Goal: Task Accomplishment & Management: Use online tool/utility

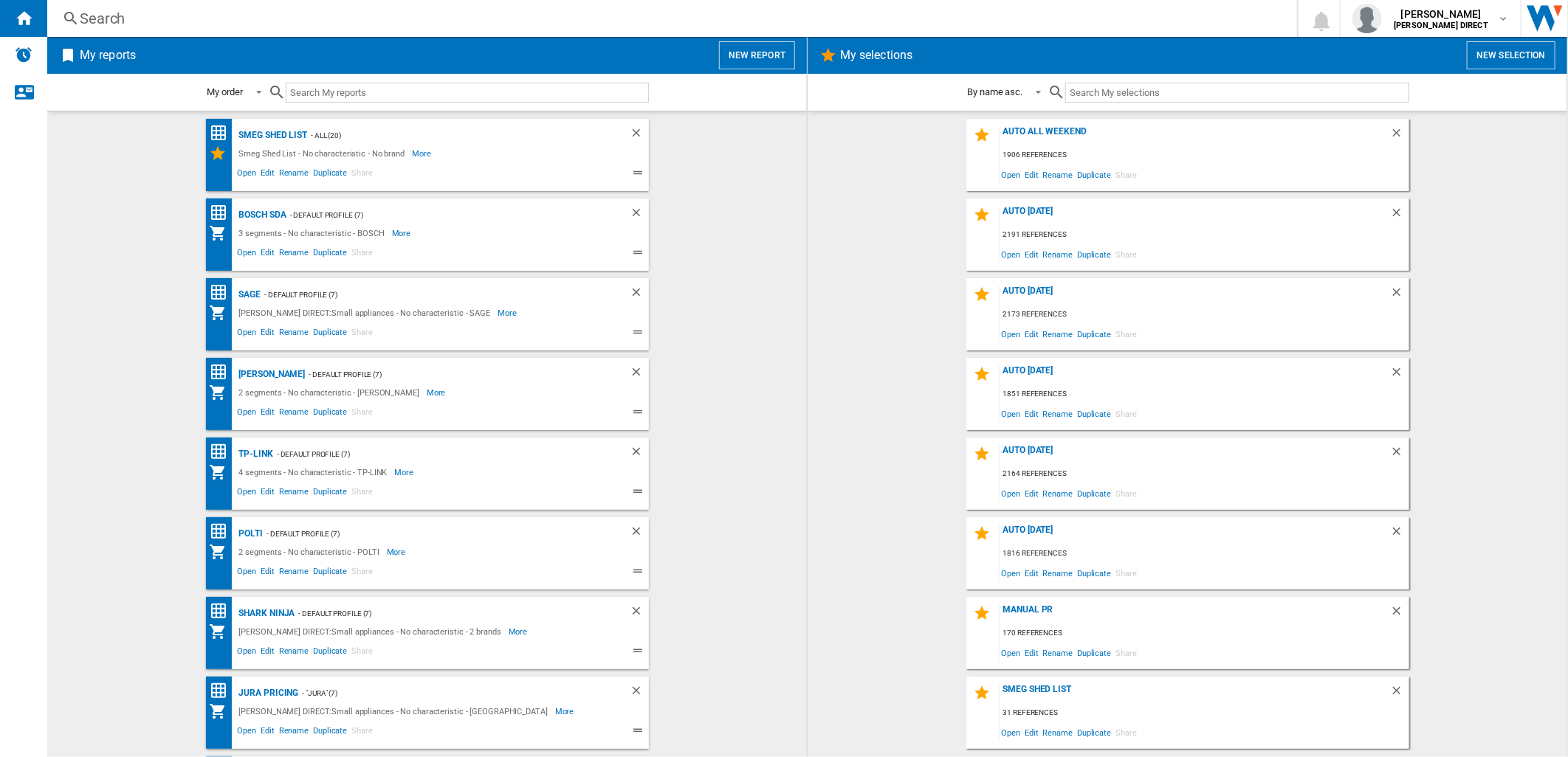
click at [801, 132] on md-content "Smeg Shed List - All (20) Smeg Shed List - No characteristic - No brand More Le…" at bounding box center [427, 433] width 760 height 647
click at [1489, 237] on wk-selection "AUTO [DATE] 2191 references Open Edit Rename Duplicate Share" at bounding box center [1187, 235] width 730 height 73
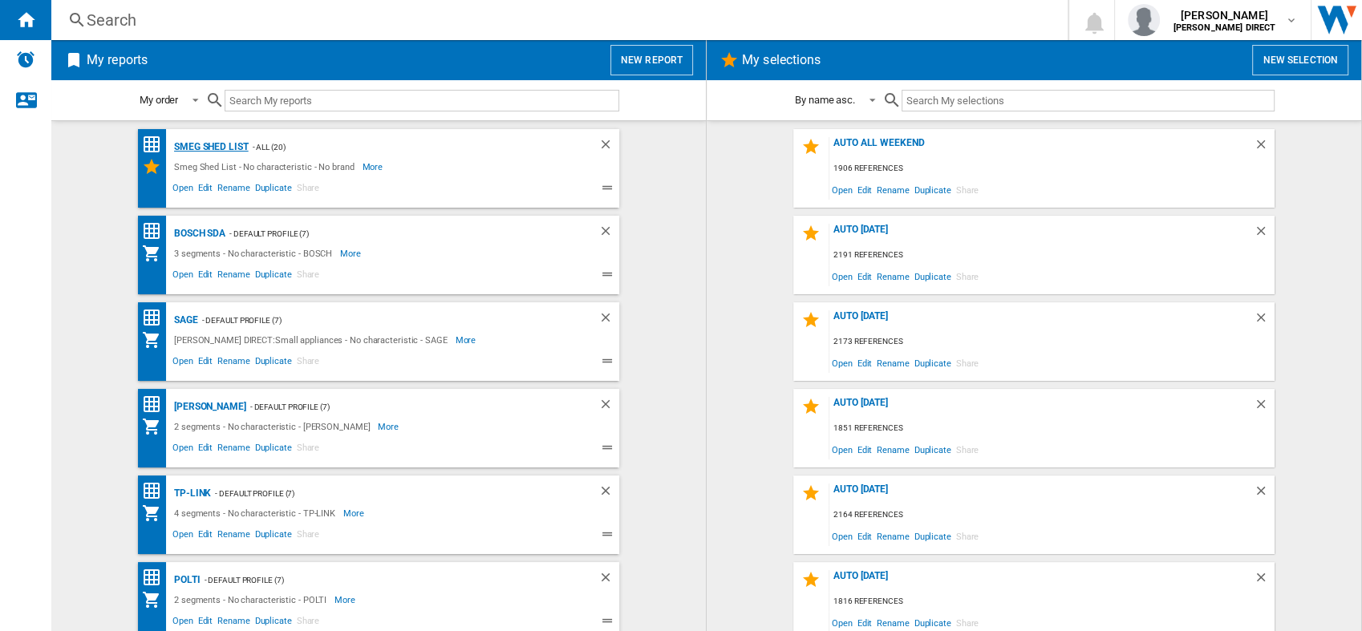
click at [186, 143] on div "Smeg Shed List" at bounding box center [209, 147] width 79 height 20
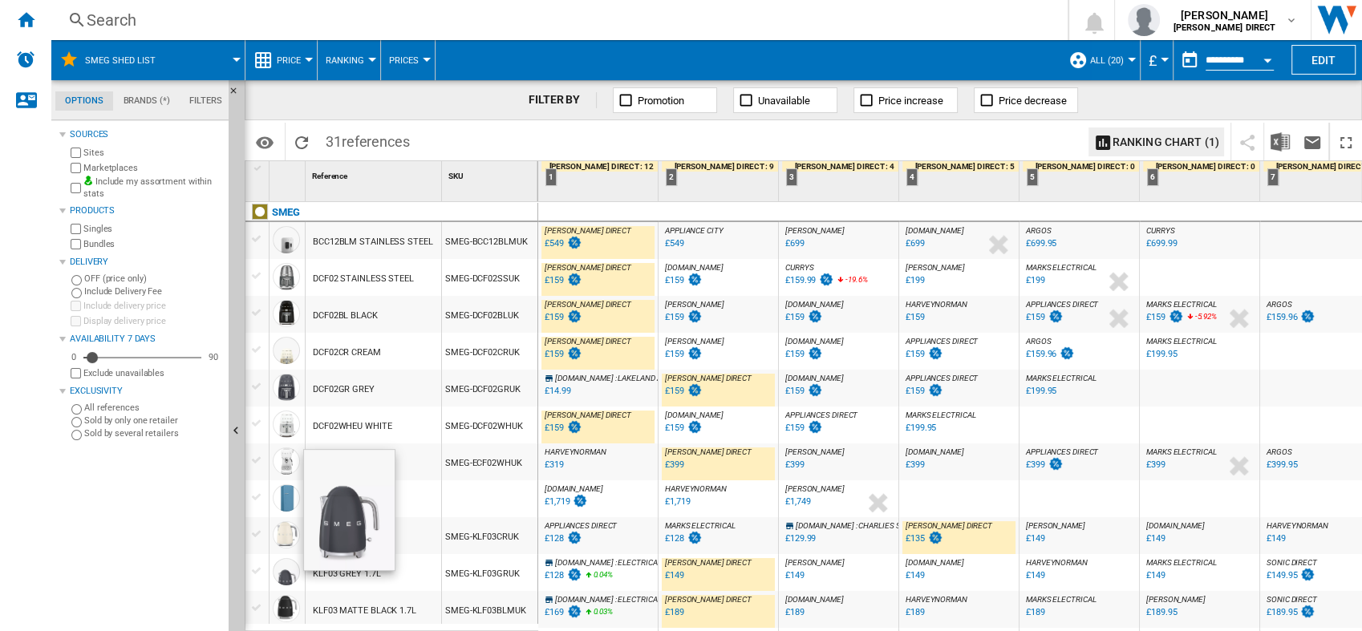
scroll to position [89, 0]
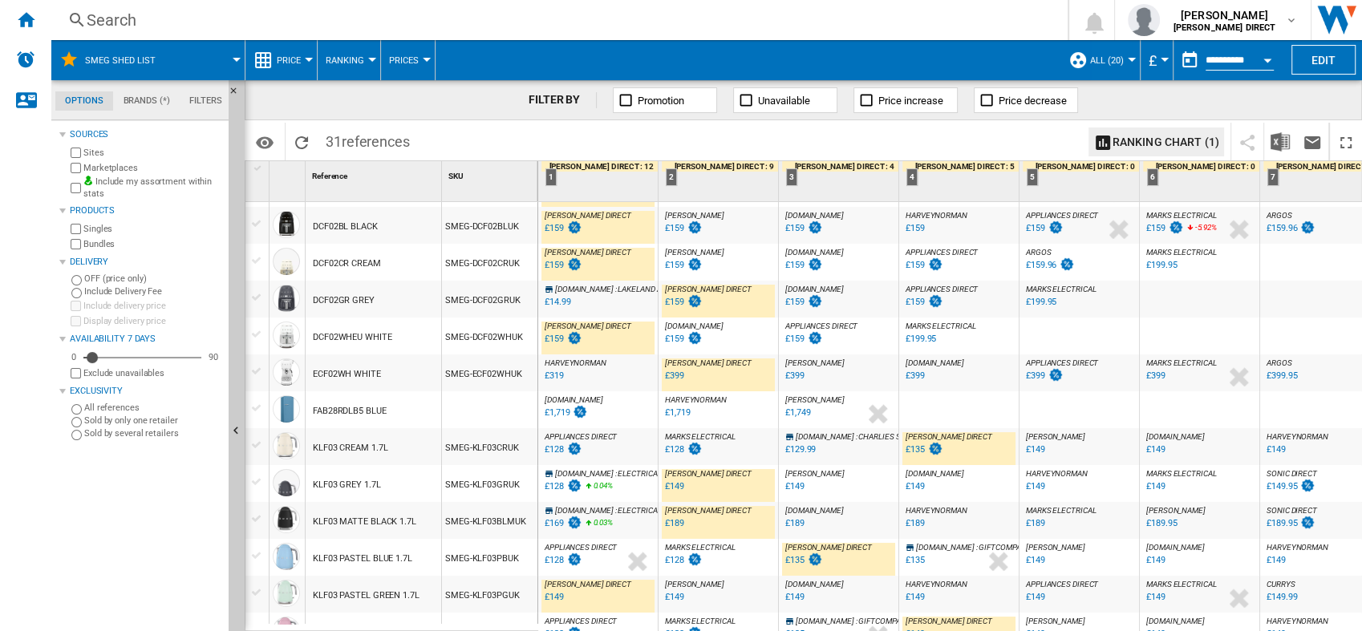
click at [558, 488] on div "£128" at bounding box center [554, 486] width 19 height 10
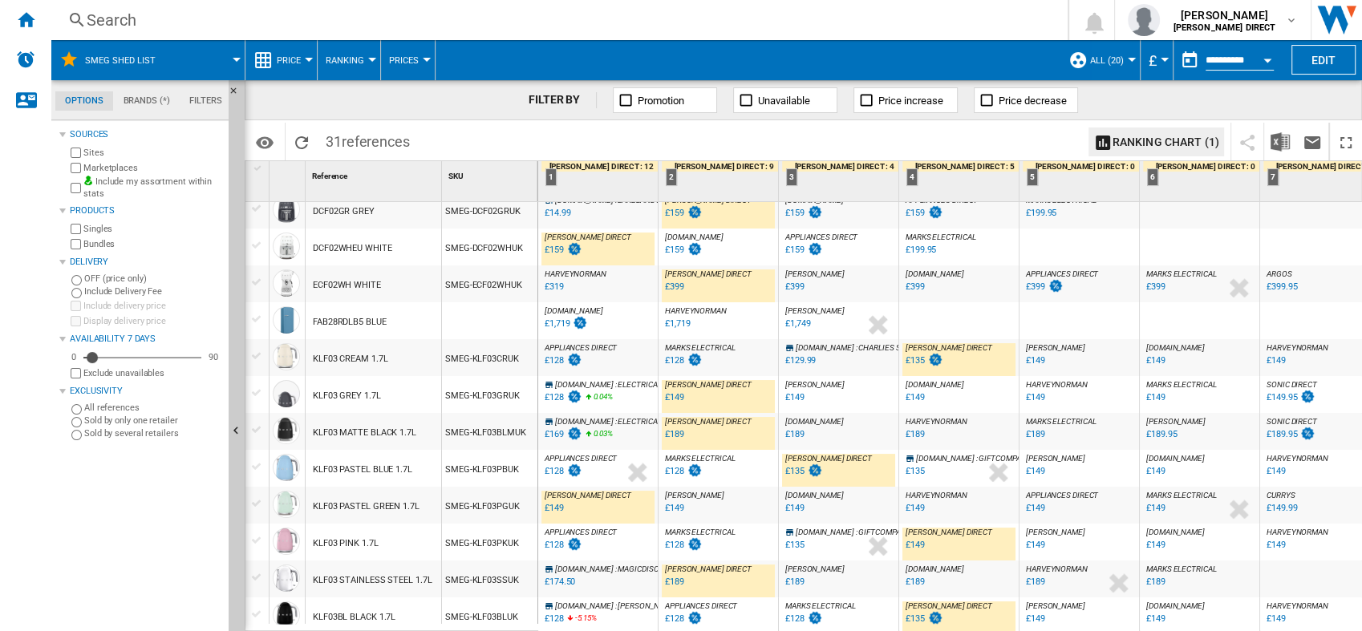
click at [680, 469] on div "£128" at bounding box center [674, 471] width 19 height 10
click at [797, 473] on div "£135" at bounding box center [794, 471] width 19 height 10
click at [36, 21] on div "Home" at bounding box center [25, 20] width 51 height 40
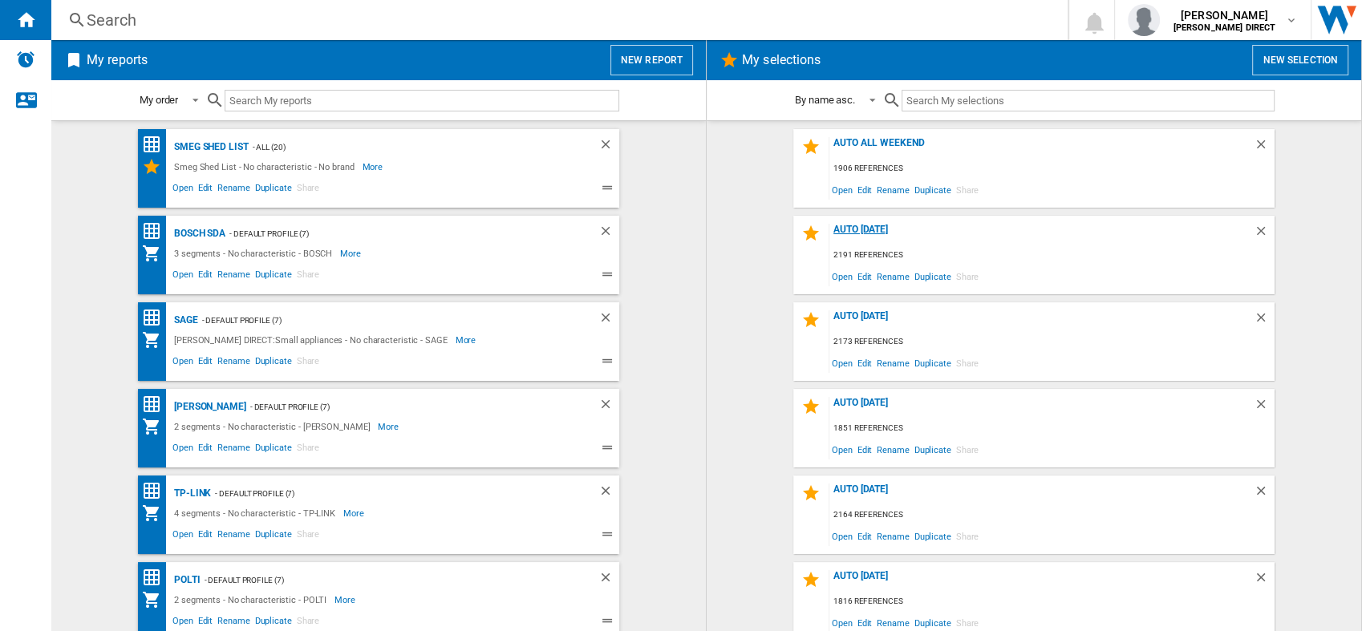
click at [862, 224] on div "AUTO [DATE]" at bounding box center [1042, 235] width 424 height 22
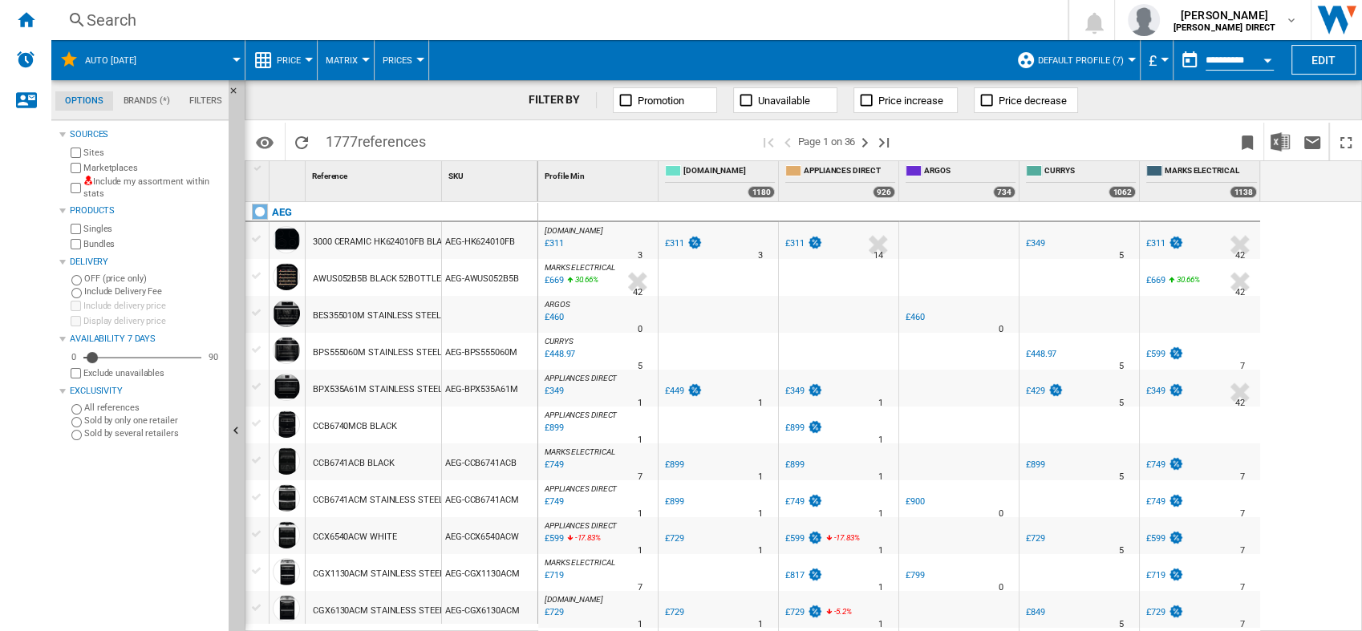
click at [676, 311] on div at bounding box center [719, 314] width 120 height 37
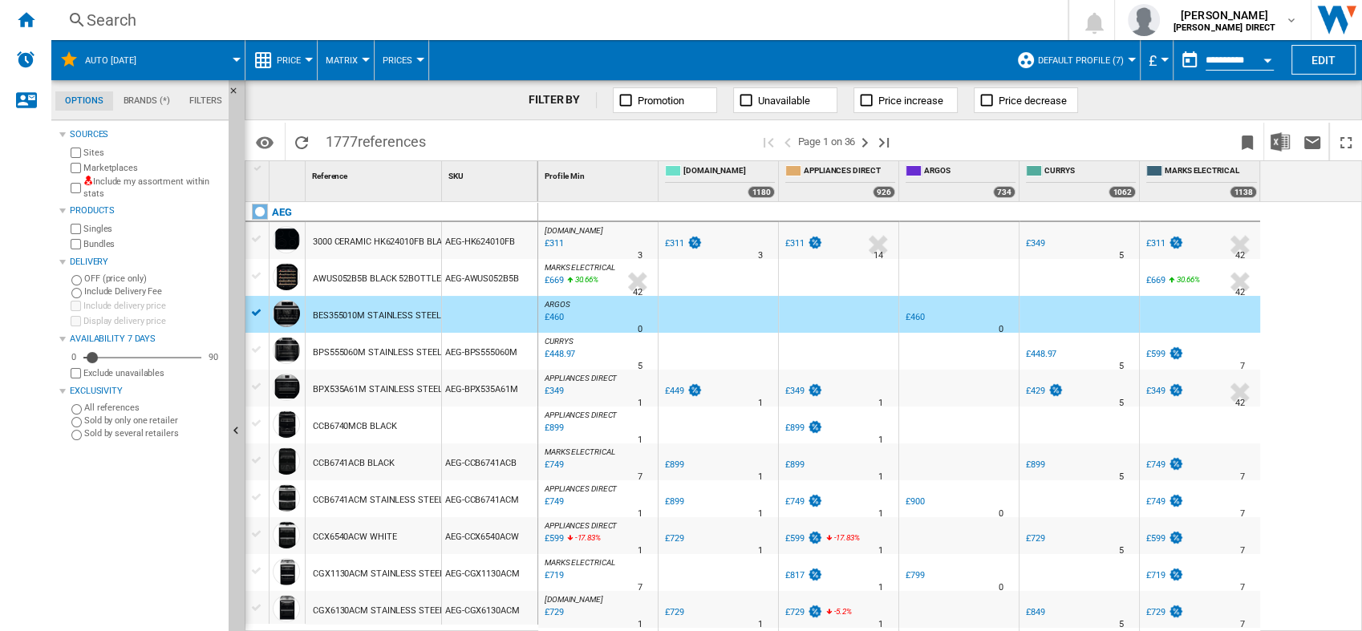
click at [754, 306] on div at bounding box center [719, 314] width 120 height 37
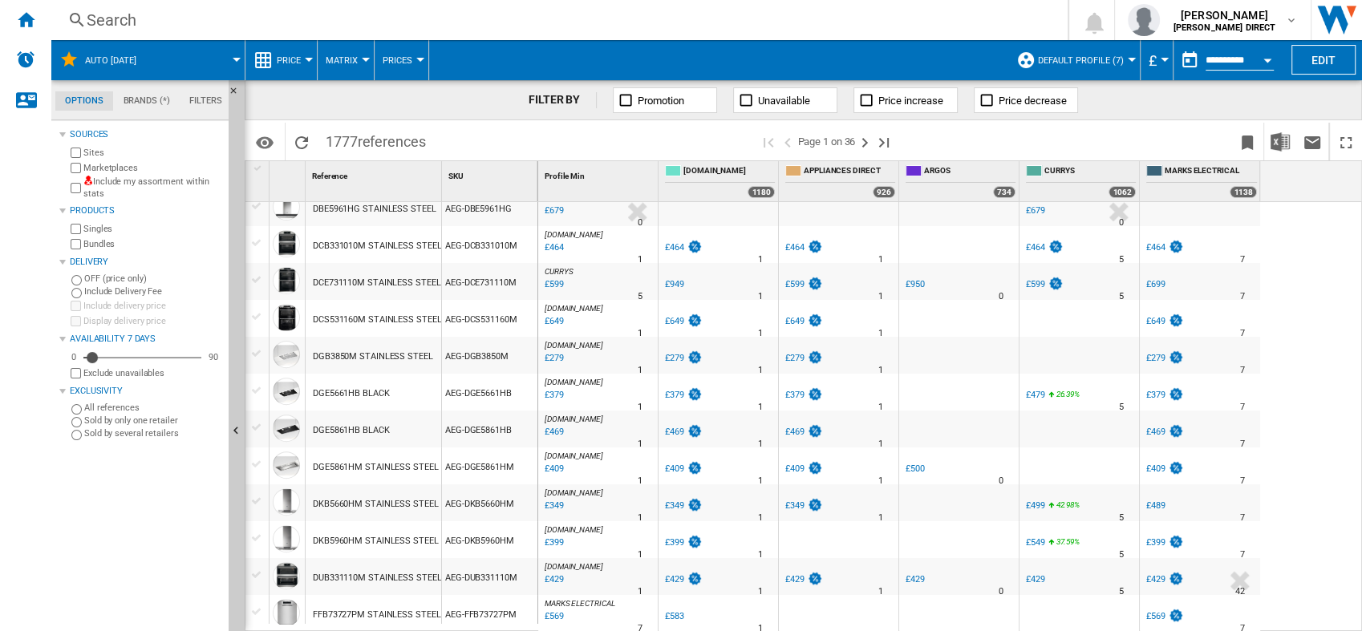
scroll to position [980, 0]
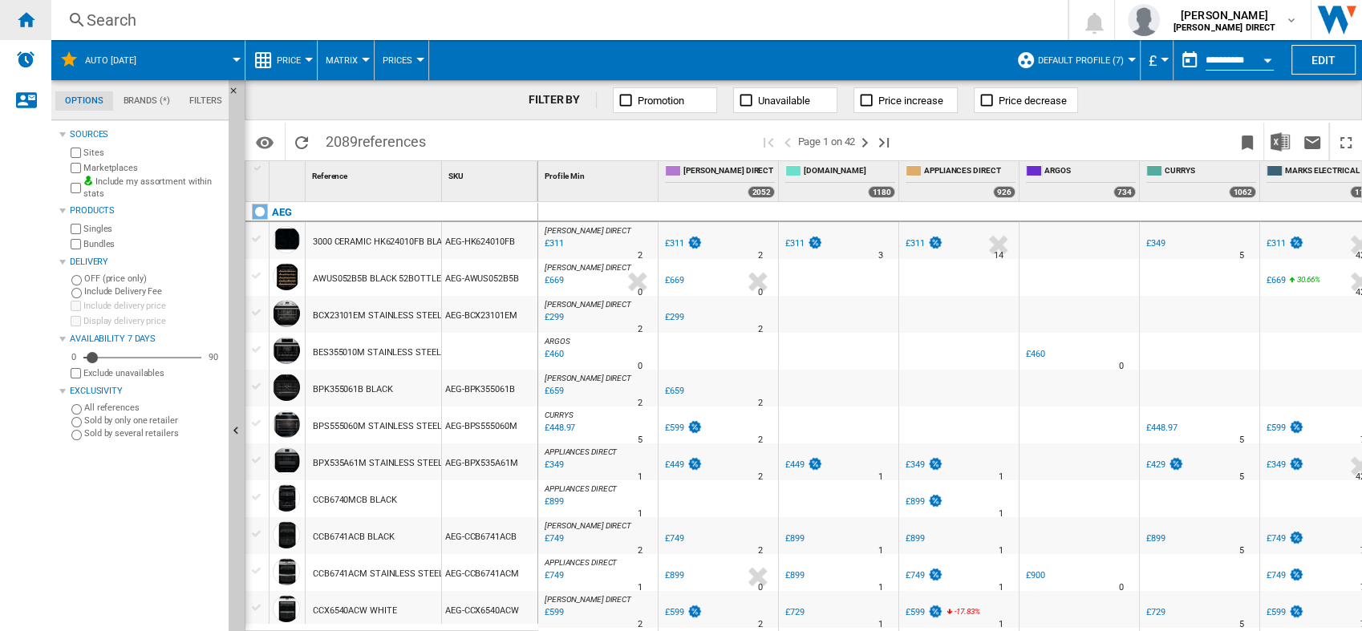
click at [28, 29] on div "Home" at bounding box center [25, 20] width 51 height 40
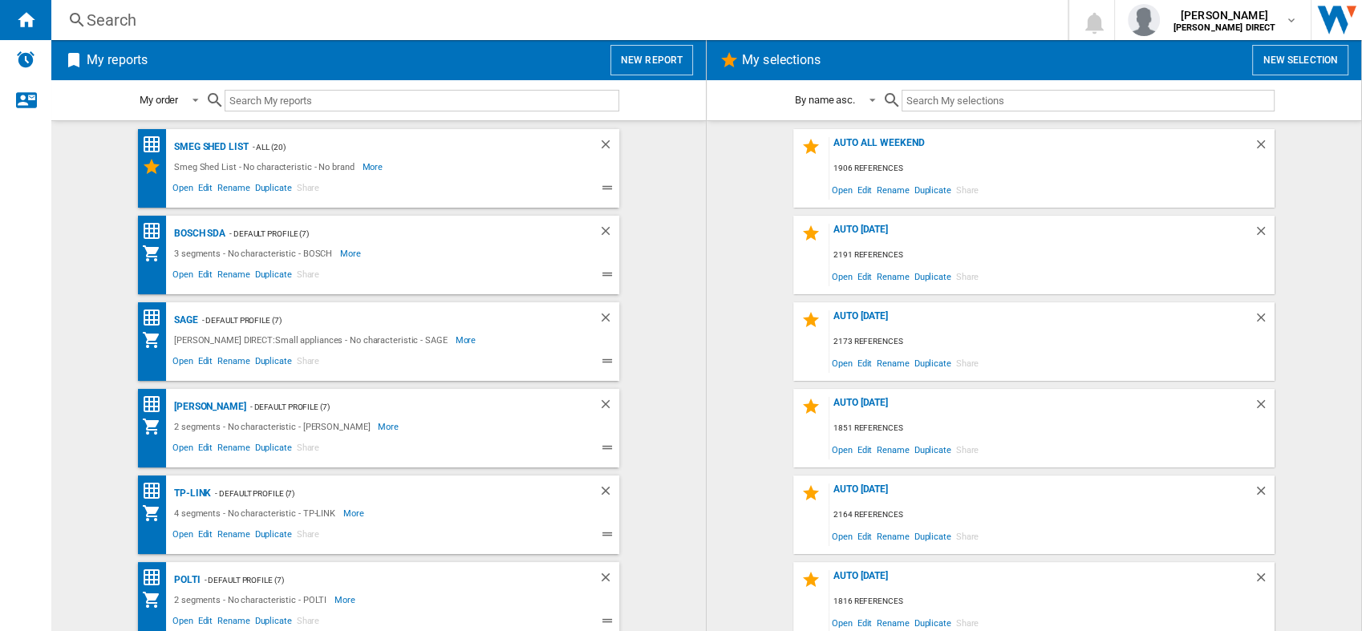
click at [1275, 51] on button "New selection" at bounding box center [1300, 60] width 96 height 30
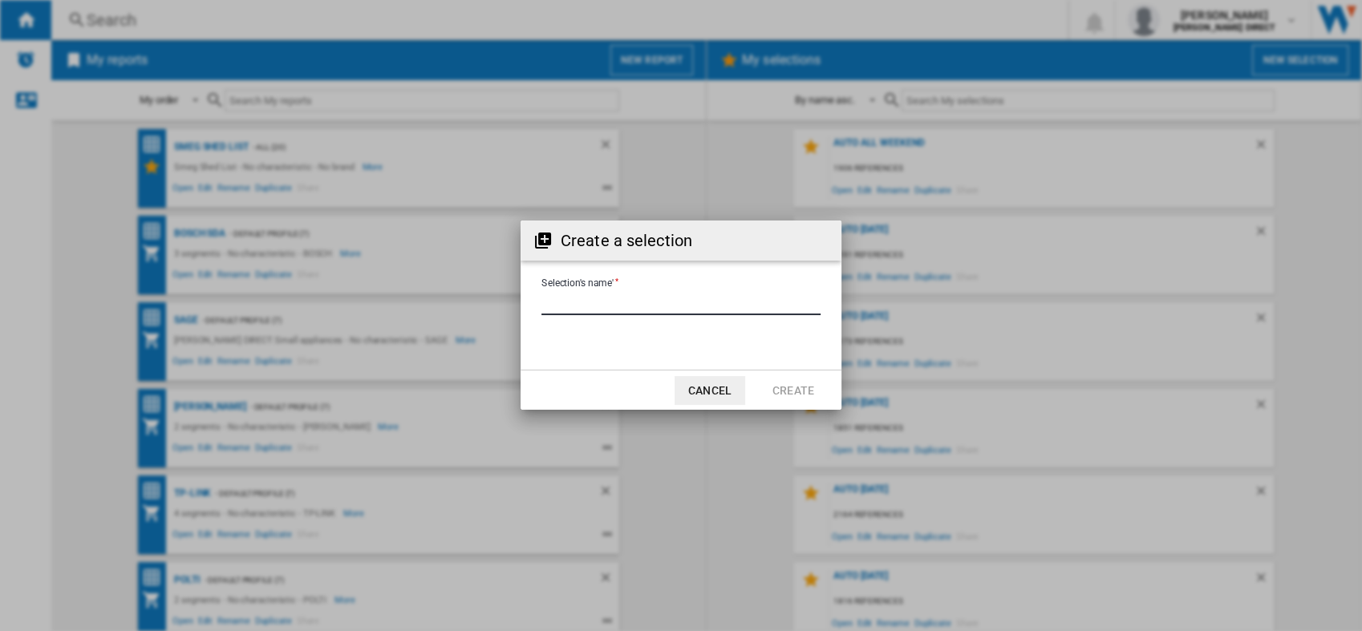
click at [607, 301] on input "Selection's name'" at bounding box center [681, 303] width 279 height 24
type input "****"
click at [789, 394] on button "Create" at bounding box center [793, 390] width 71 height 29
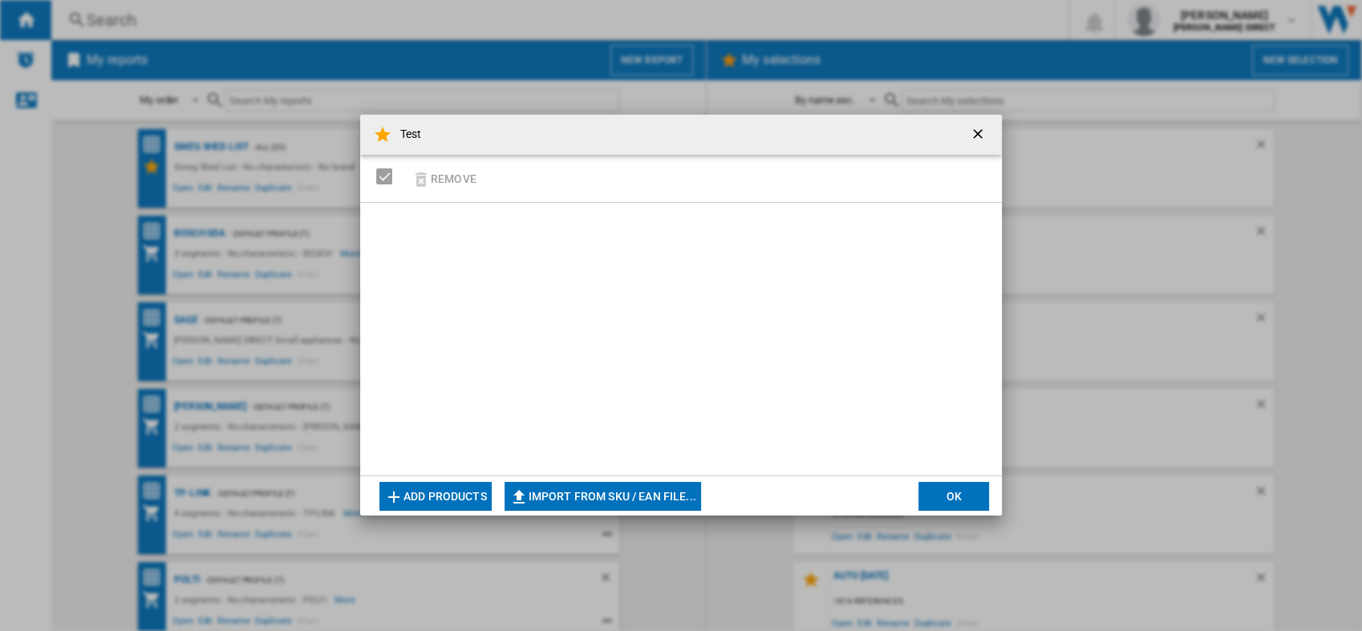
click at [574, 477] on md-dialog-actions "Add products Import from SKU / EAN file... Import manually... OK" at bounding box center [681, 496] width 642 height 40
click at [578, 507] on button "Import from SKU / EAN file..." at bounding box center [603, 496] width 197 height 29
type input "**********"
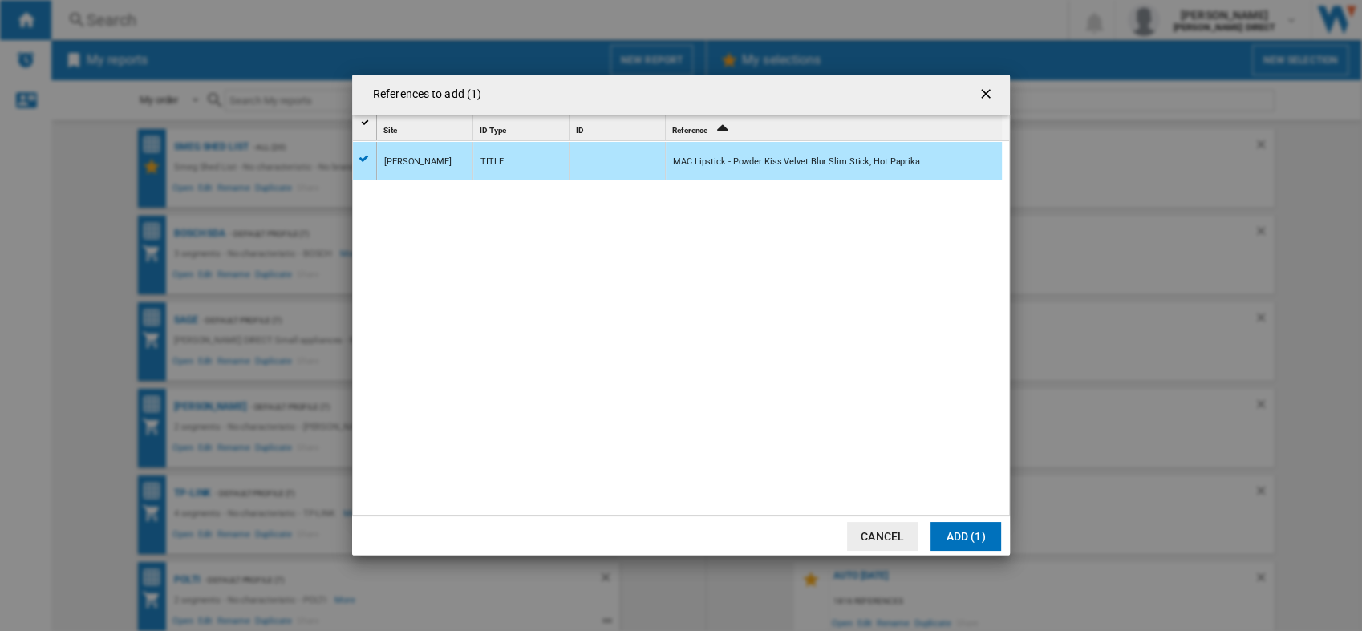
click at [888, 532] on button "Cancel" at bounding box center [882, 536] width 71 height 29
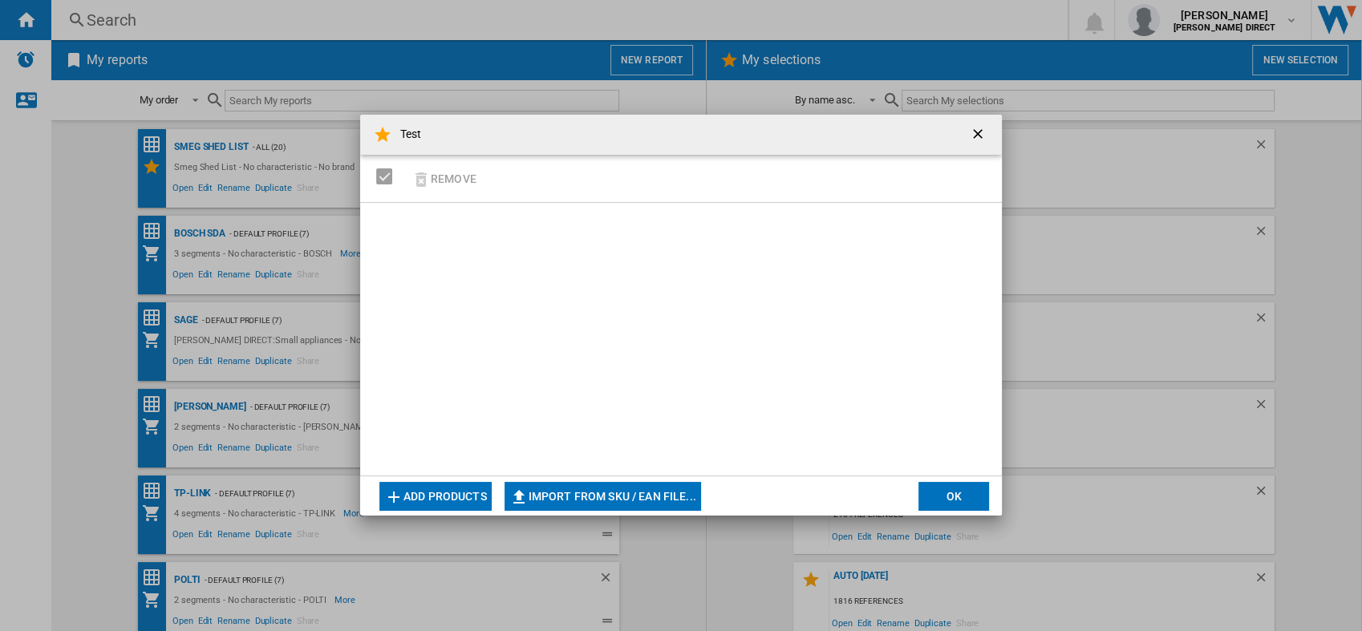
click at [955, 488] on button "OK" at bounding box center [954, 496] width 71 height 29
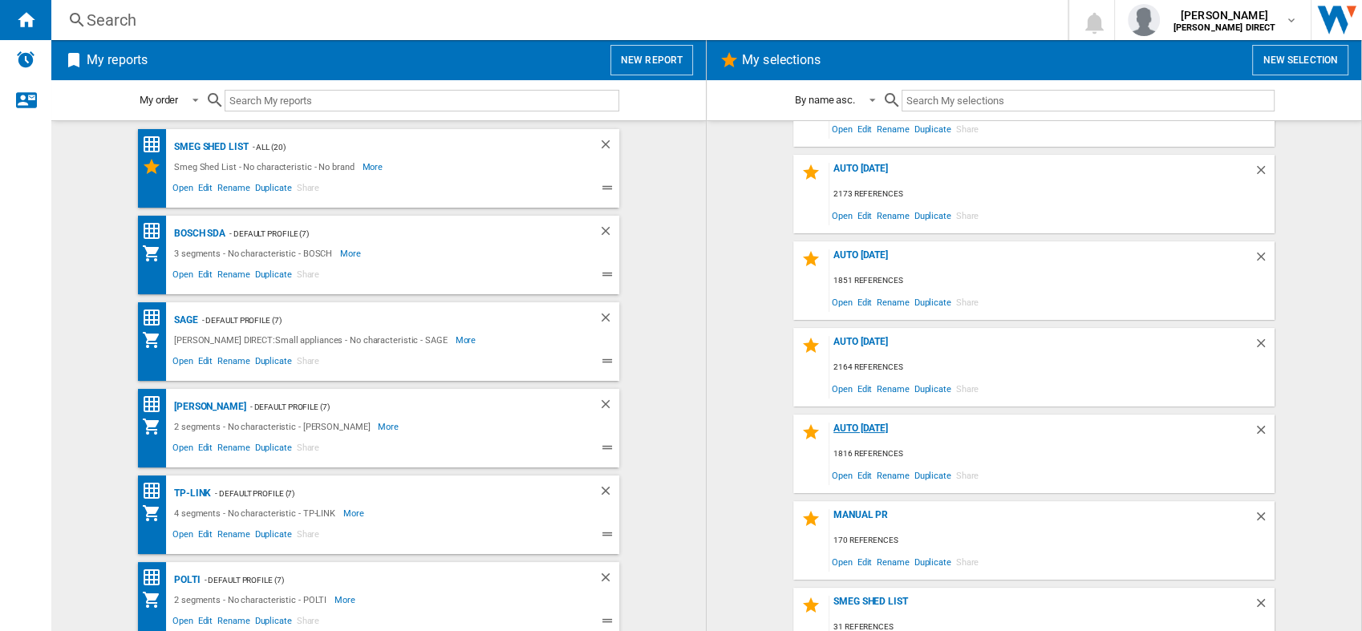
scroll to position [270, 0]
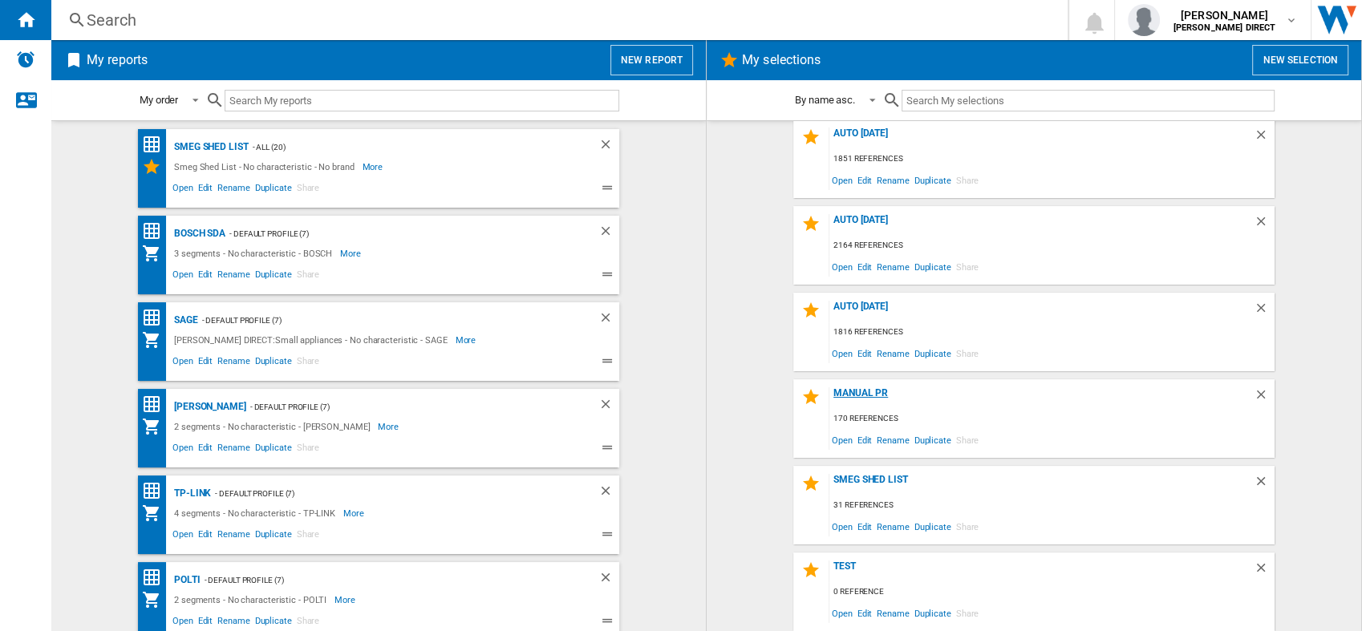
click at [833, 396] on div "Manual PR" at bounding box center [1042, 399] width 424 height 22
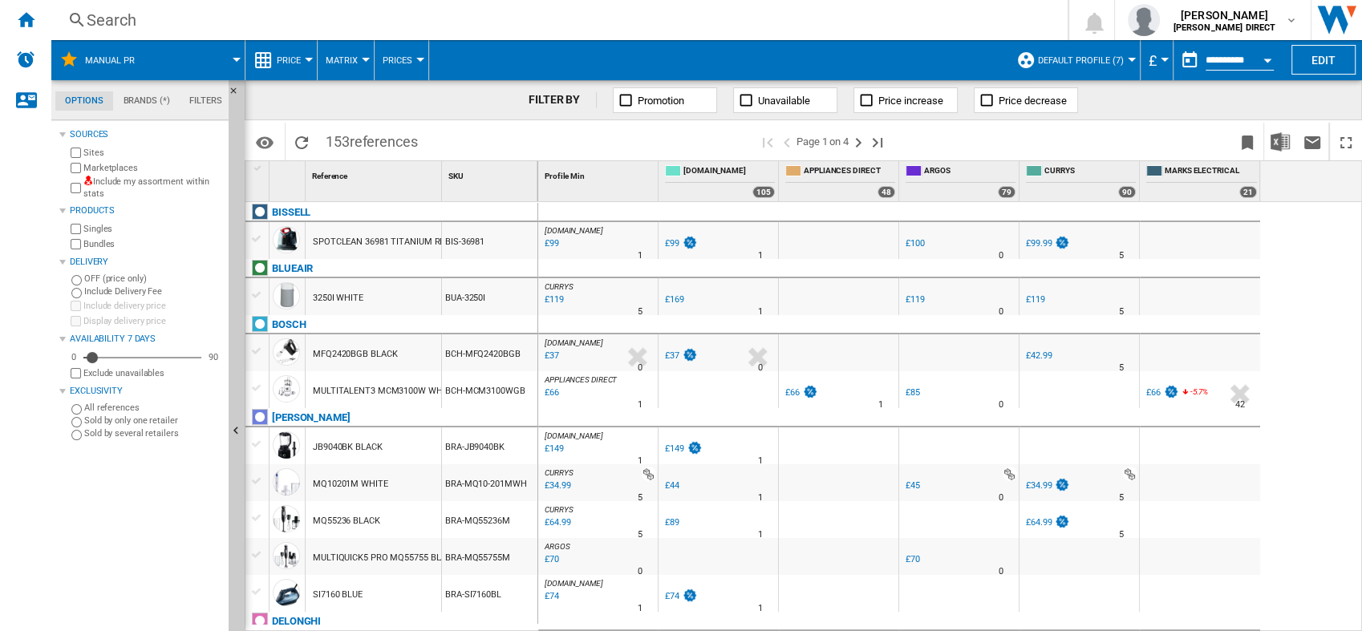
click at [112, 189] on label "Include my assortment within stats" at bounding box center [152, 188] width 139 height 25
click at [347, 58] on span "Matrix" at bounding box center [342, 60] width 32 height 10
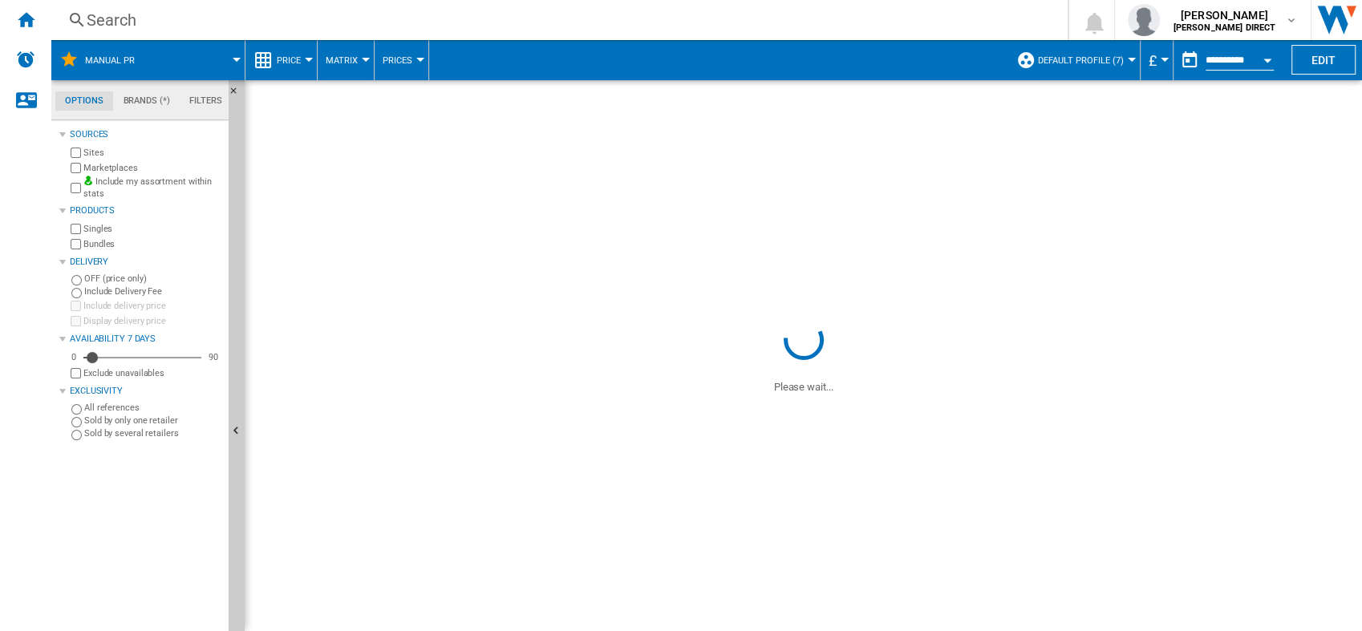
click at [352, 69] on button "Matrix" at bounding box center [346, 60] width 40 height 40
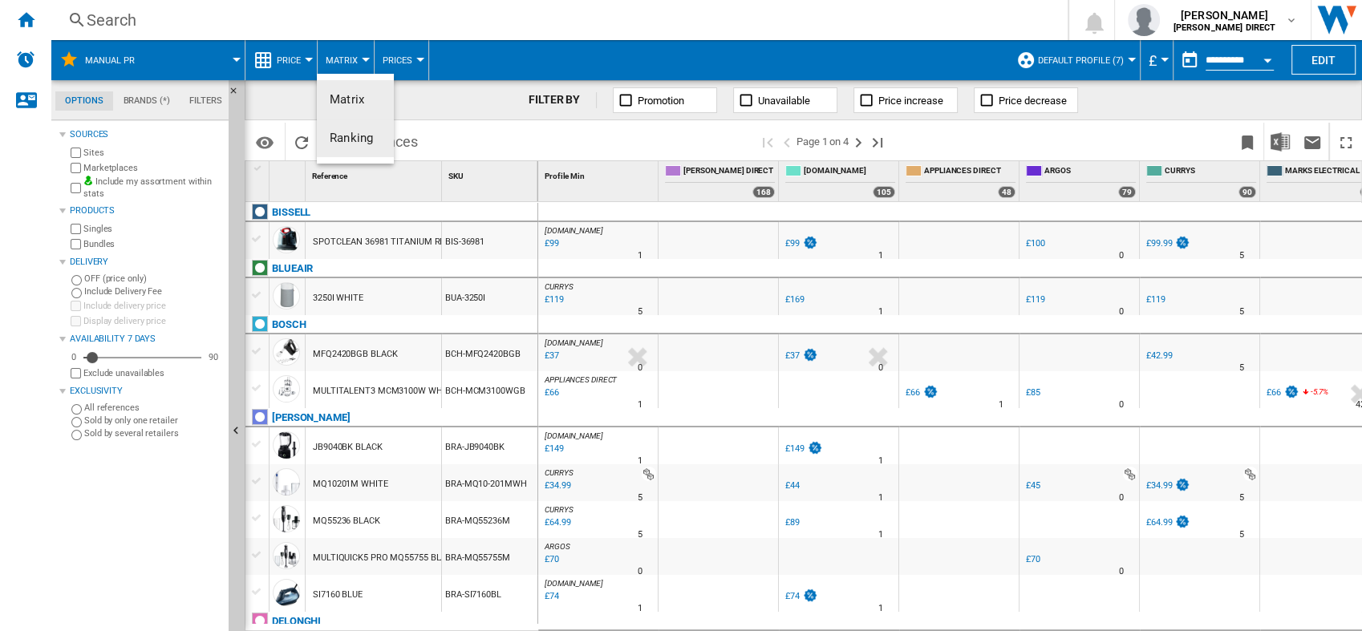
click at [351, 140] on span "Ranking" at bounding box center [351, 138] width 43 height 14
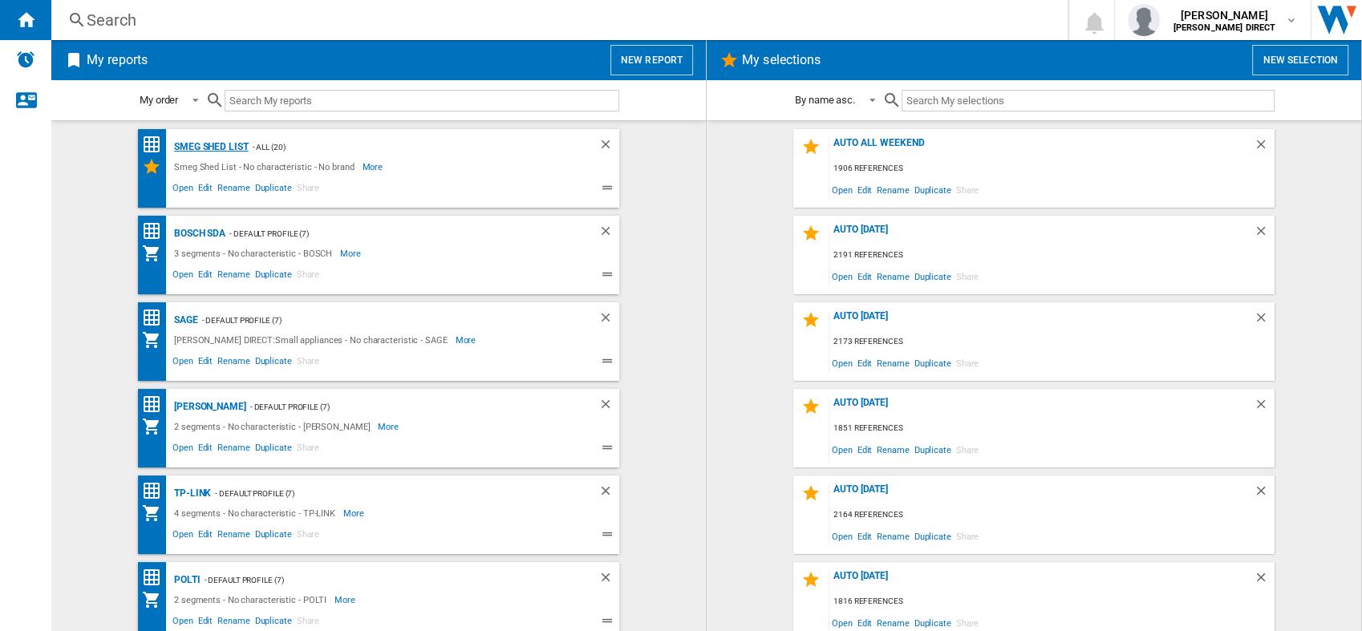
click at [189, 137] on div "Smeg Shed List" at bounding box center [209, 147] width 79 height 20
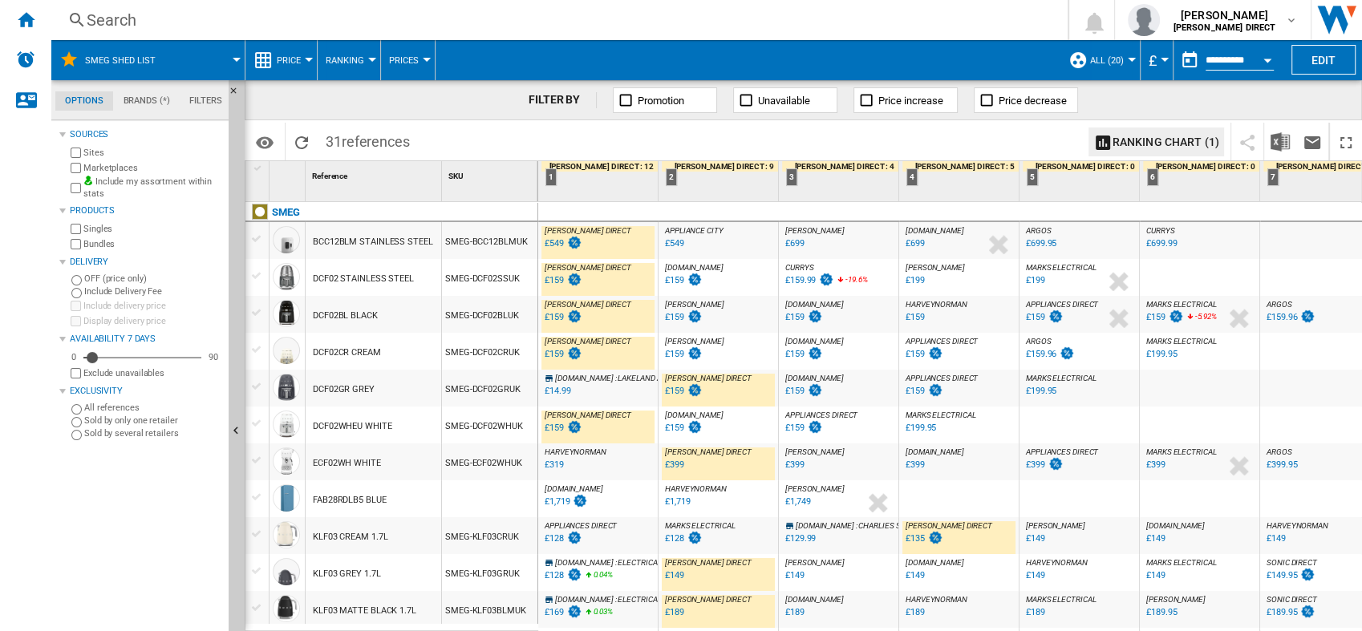
click at [353, 56] on span "Ranking" at bounding box center [345, 60] width 39 height 10
click at [482, 90] on md-backdrop at bounding box center [681, 315] width 1362 height 631
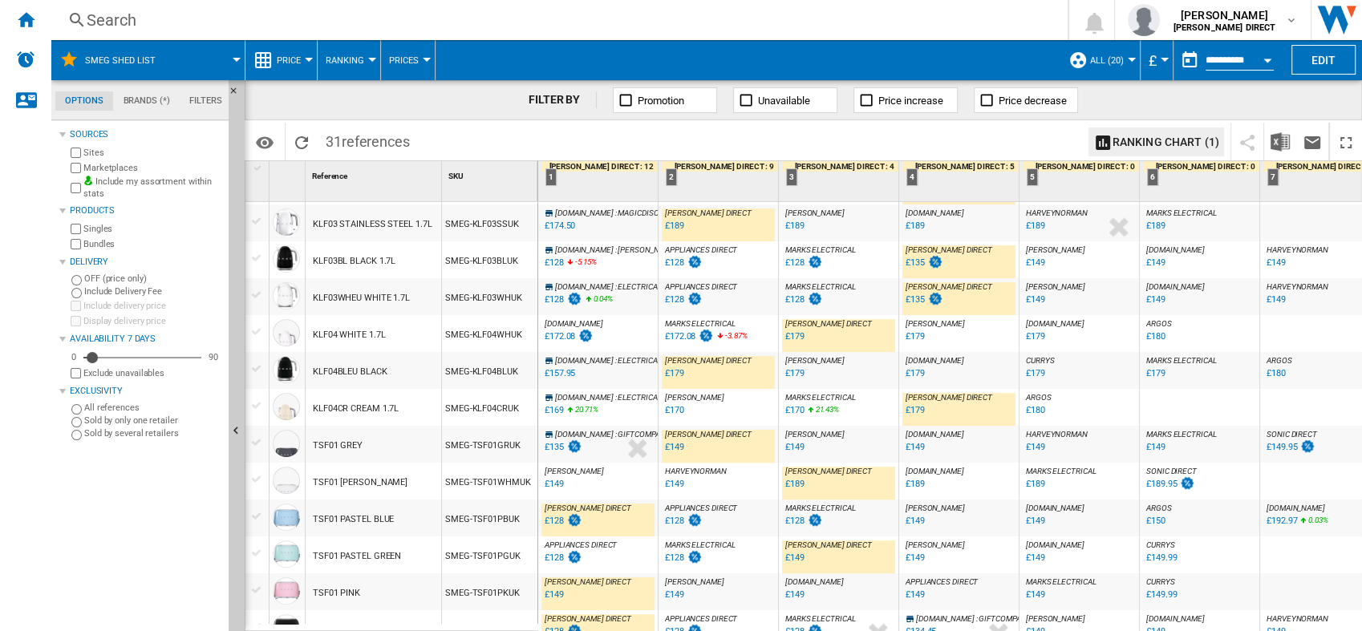
scroll to position [741, 0]
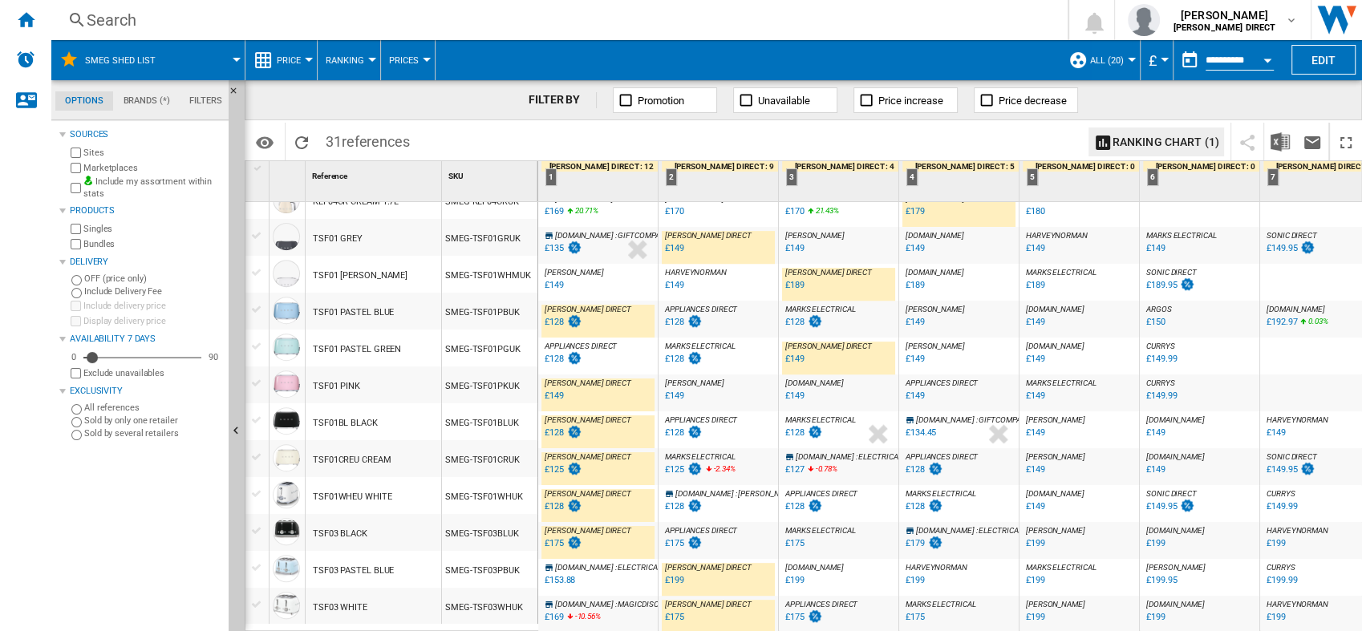
click at [1110, 52] on button "All (20)" at bounding box center [1111, 60] width 42 height 40
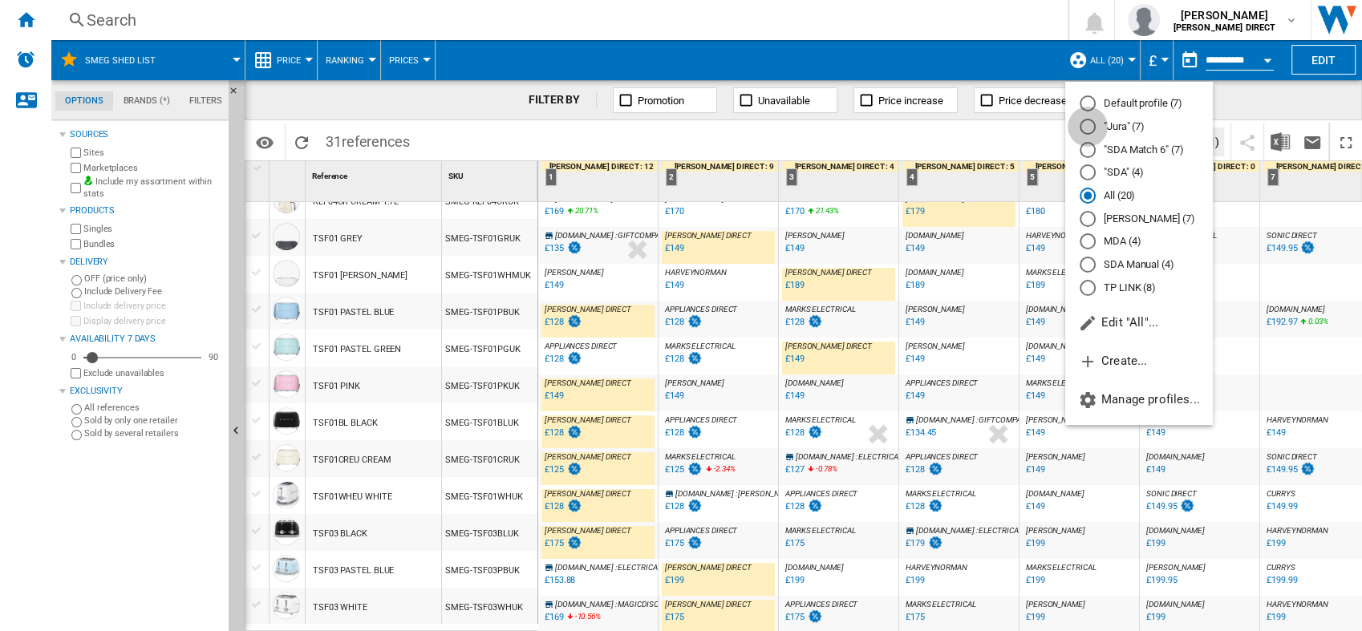
click at [1086, 124] on div at bounding box center [1088, 127] width 16 height 16
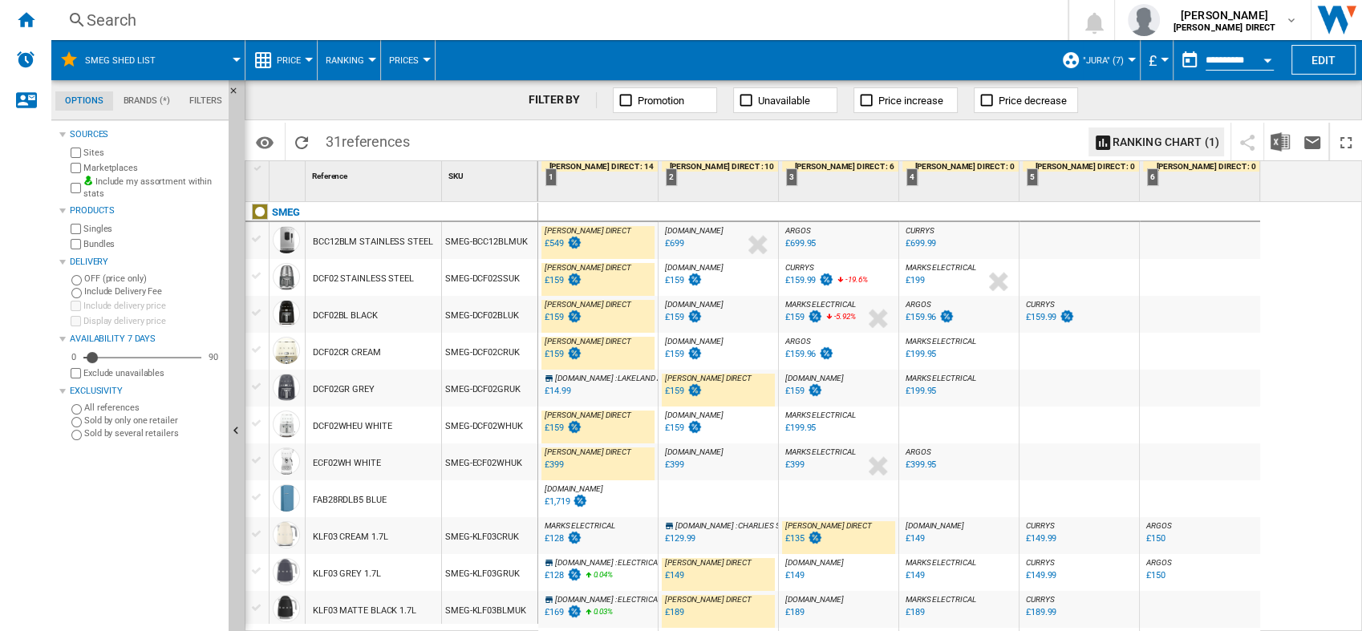
click at [1096, 47] on button ""Jura" (7)" at bounding box center [1107, 60] width 49 height 40
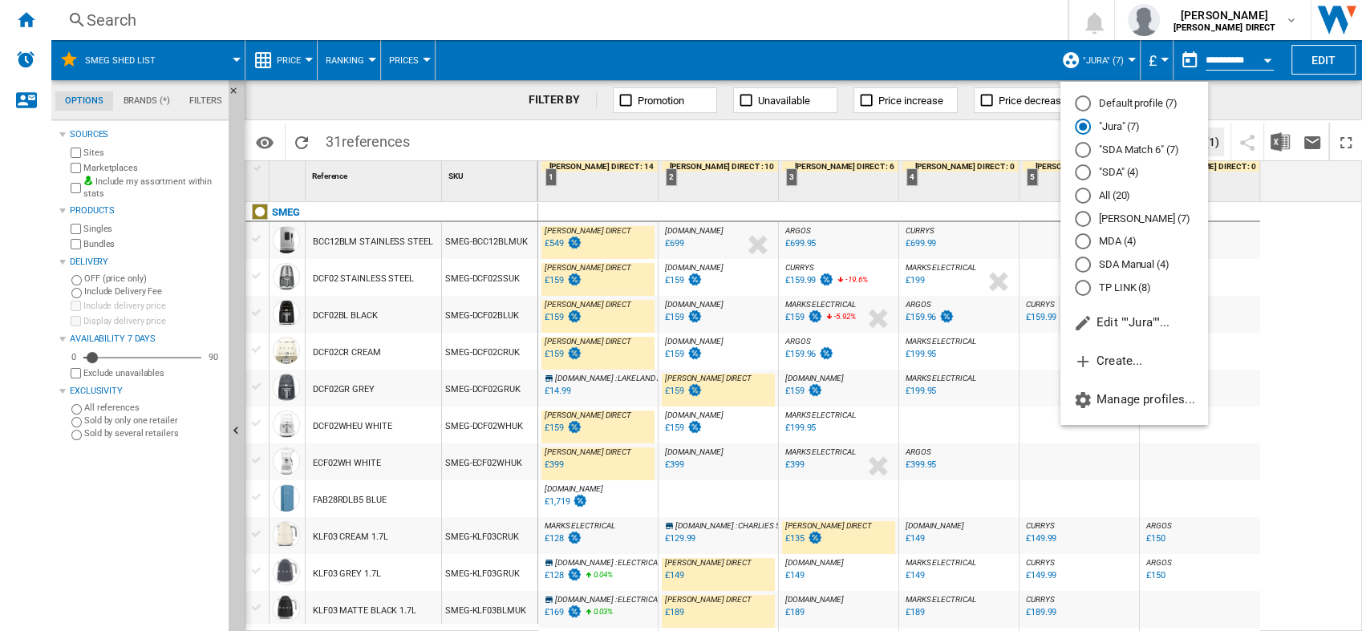
click at [1130, 103] on md-radio-button "Default profile (7)" at bounding box center [1134, 103] width 119 height 15
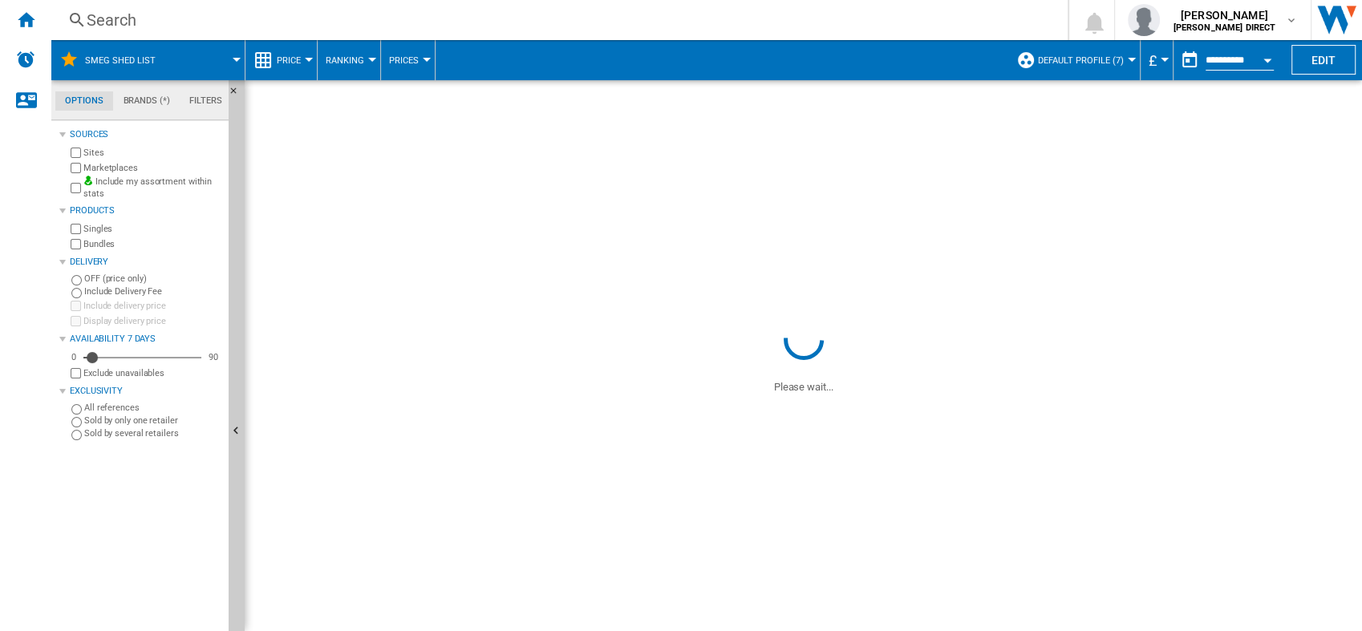
click at [1093, 58] on span "Default profile (7)" at bounding box center [1081, 60] width 86 height 10
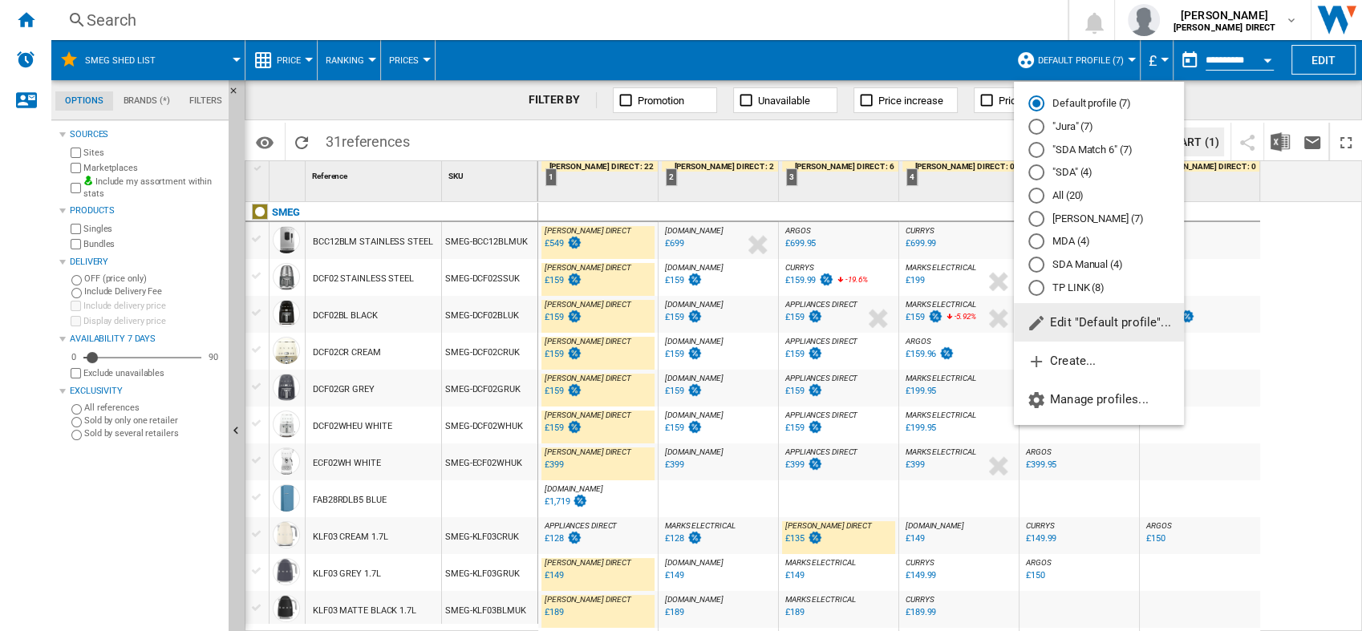
click at [1087, 307] on button "Edit "Default profile"..." at bounding box center [1099, 322] width 170 height 39
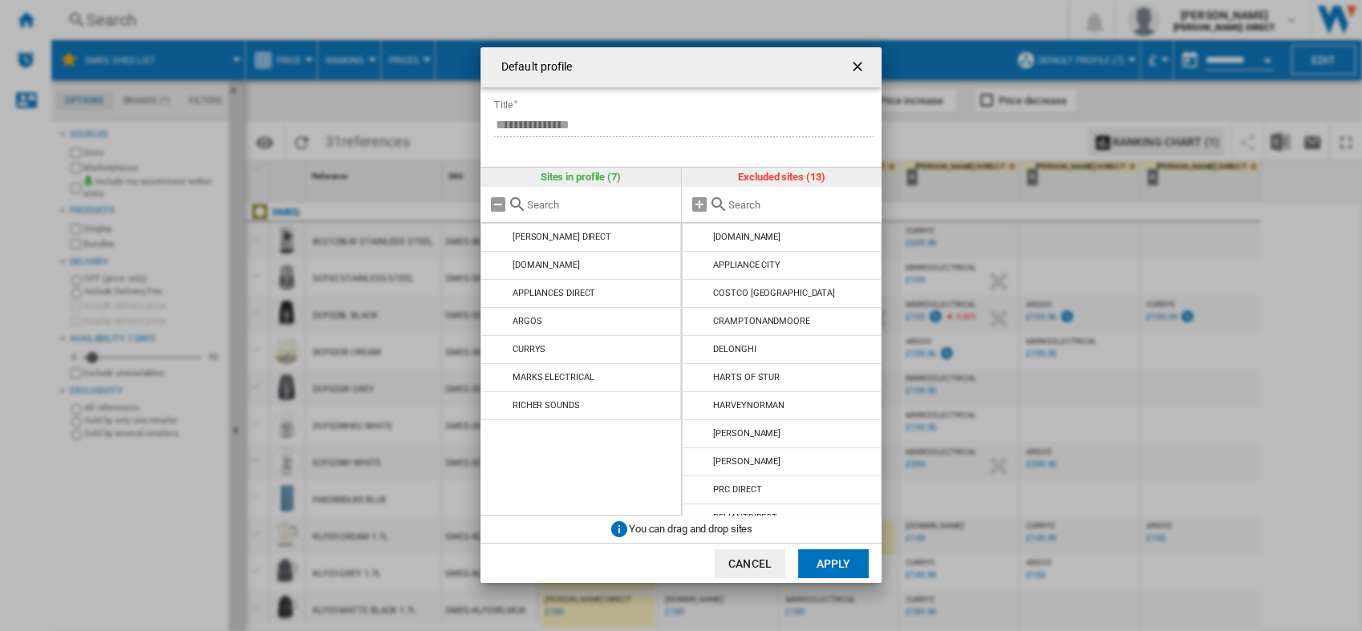
click at [838, 565] on button "Apply" at bounding box center [833, 564] width 71 height 29
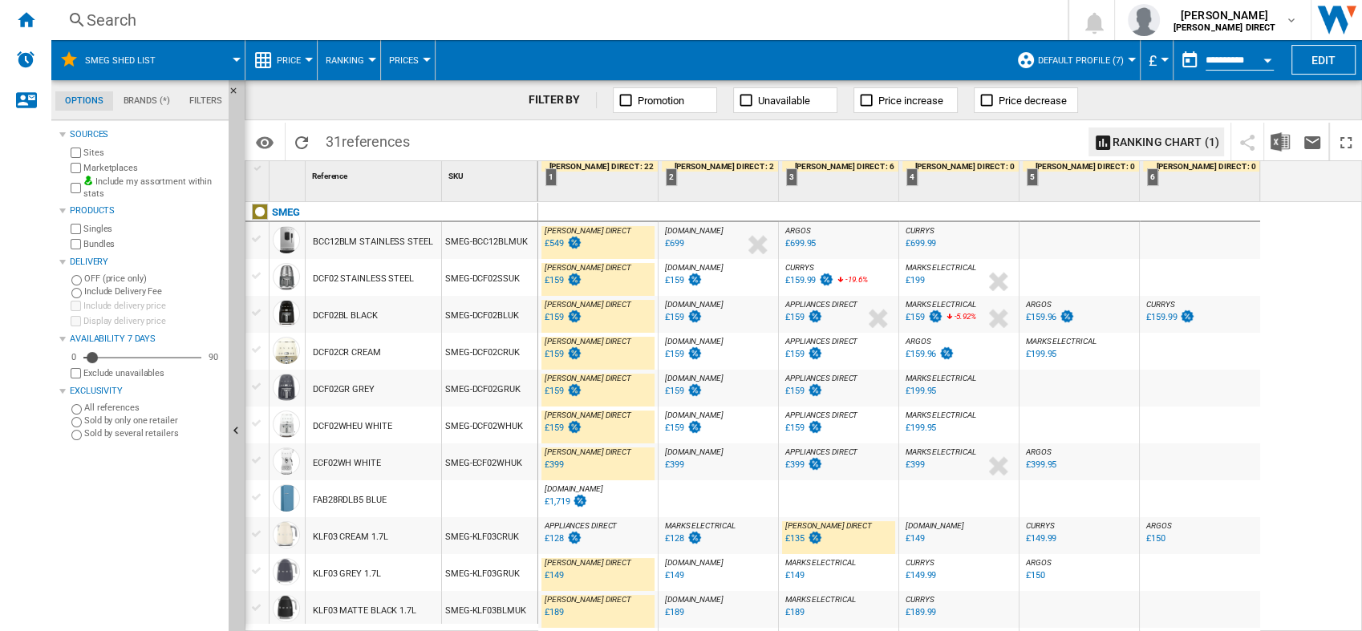
scroll to position [89, 0]
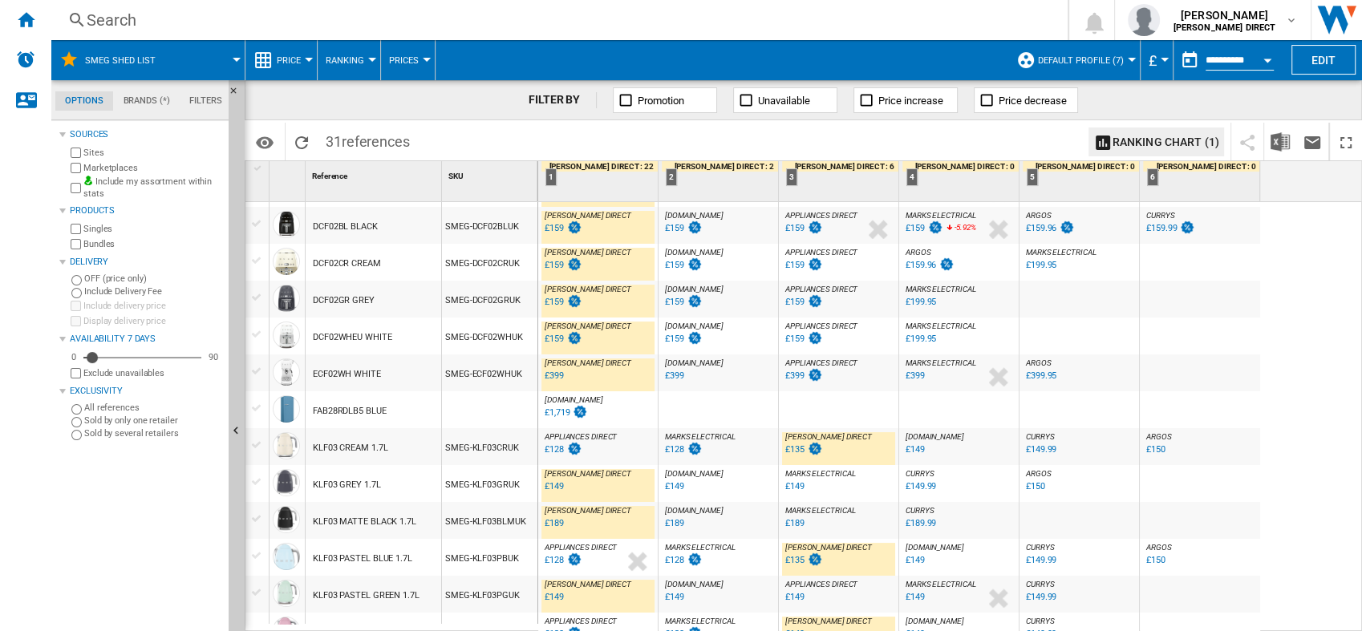
click at [797, 449] on div "£135" at bounding box center [794, 449] width 19 height 10
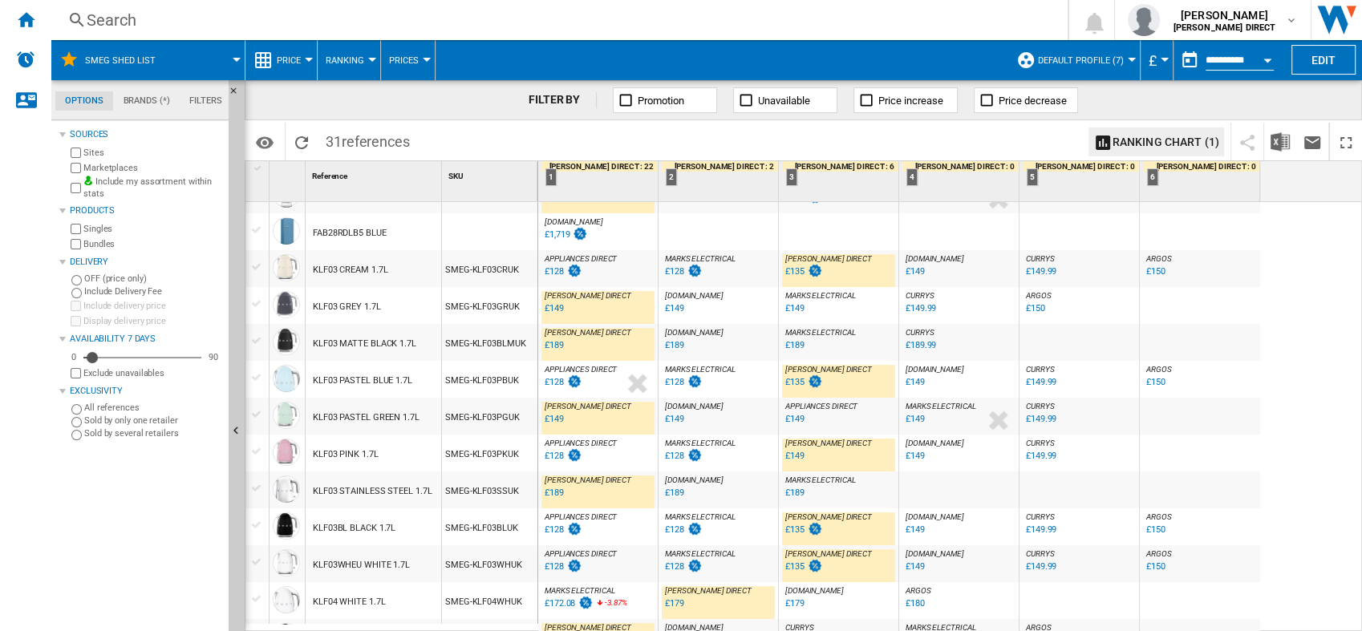
scroll to position [445, 0]
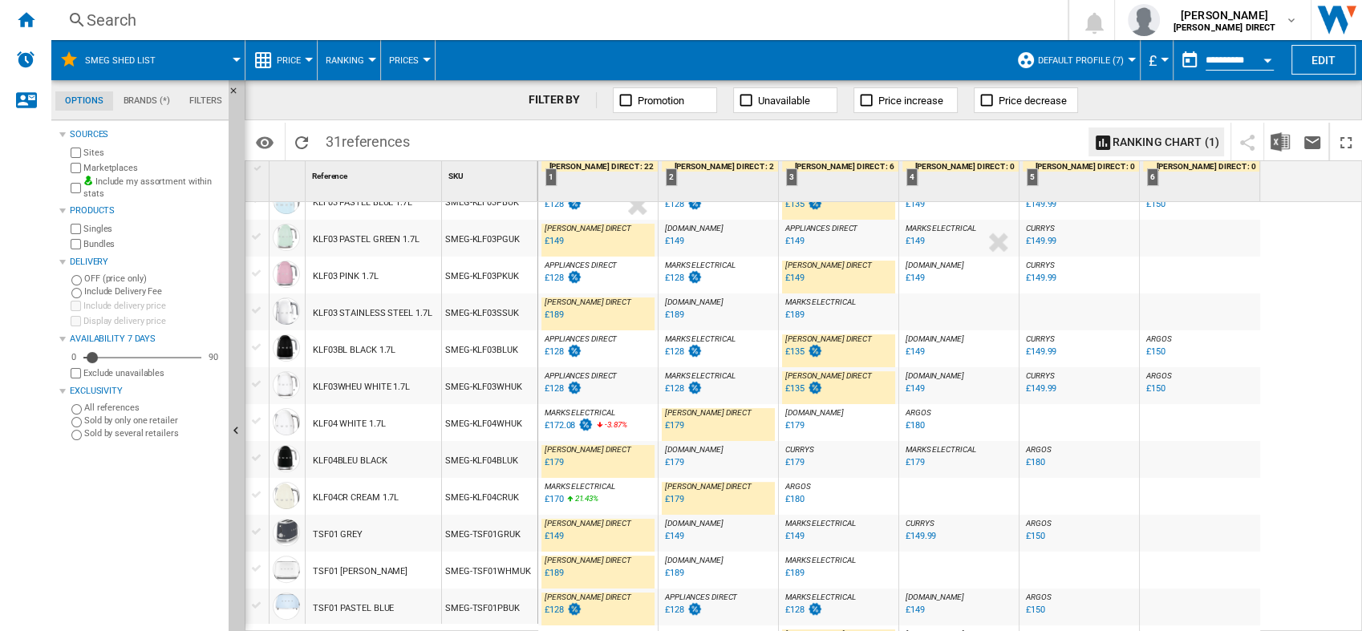
click at [1083, 53] on button "Default profile (7)" at bounding box center [1085, 60] width 94 height 40
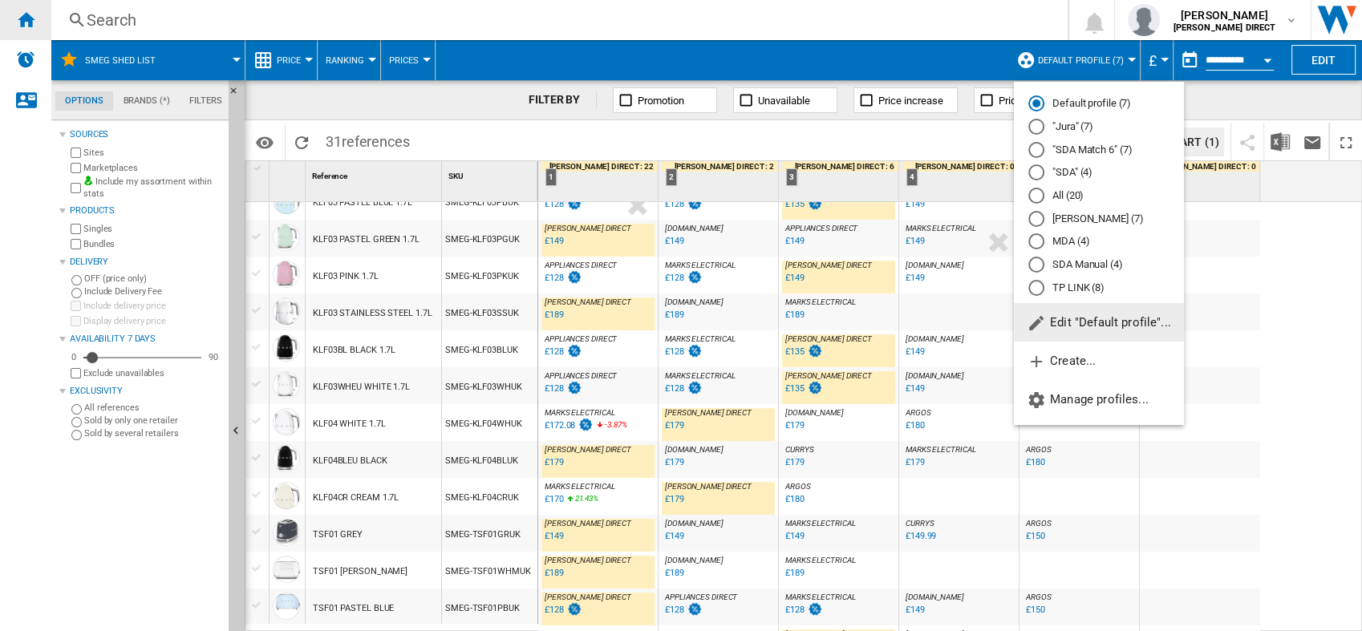
click at [34, 26] on md-backdrop at bounding box center [681, 315] width 1362 height 631
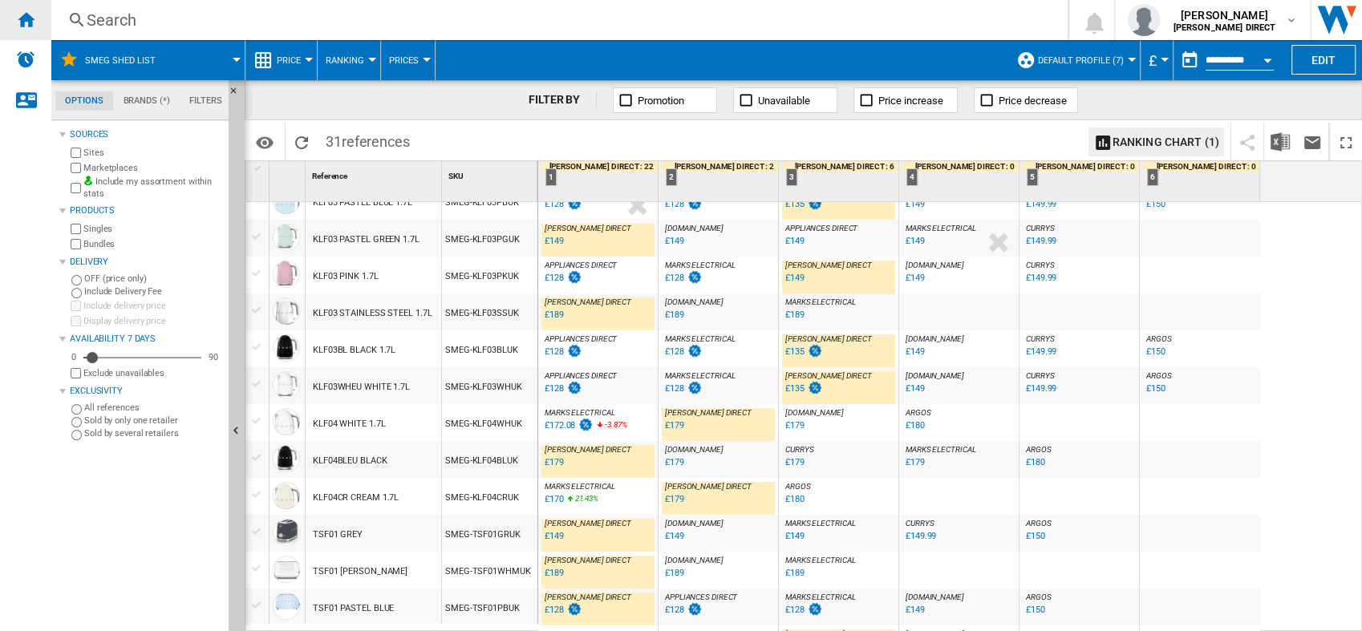
click at [29, 26] on ng-md-icon "Home" at bounding box center [25, 19] width 19 height 19
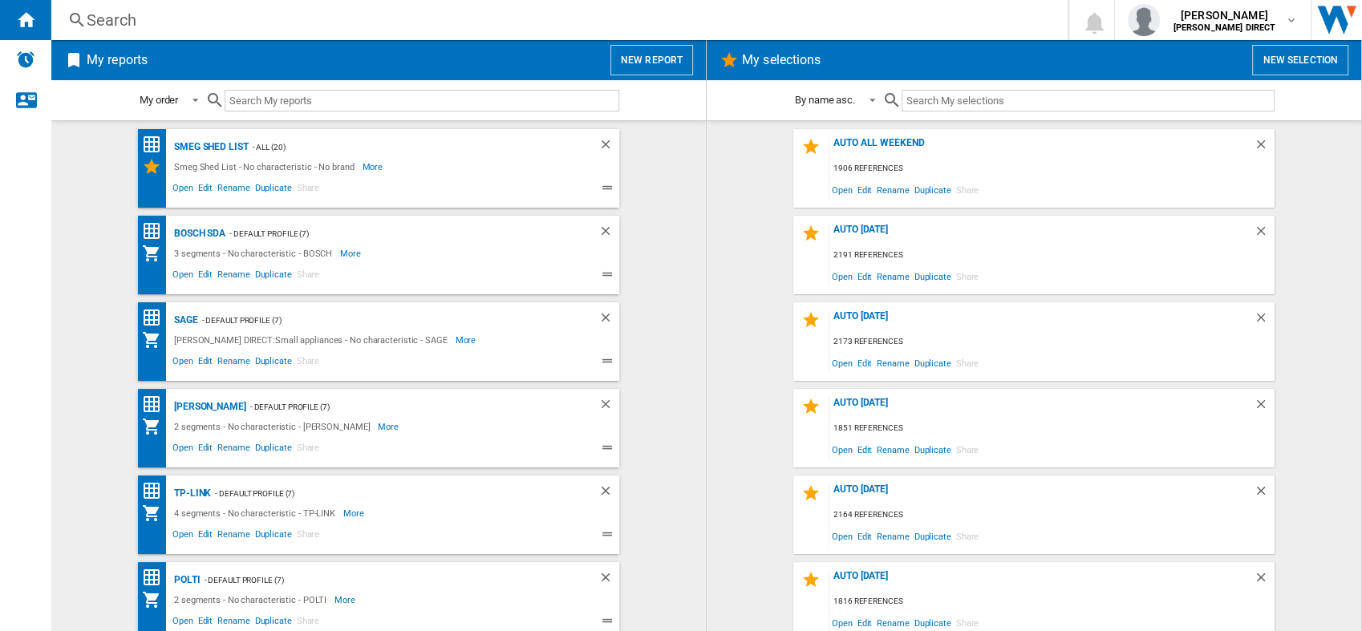
drag, startPoint x: 1240, startPoint y: 316, endPoint x: 1361, endPoint y: 288, distance: 123.6
click at [1330, 298] on div "AUTO ALL WEEKEND 1906 references Open Edit Rename Duplicate Share AUTO FRIDAY 2…" at bounding box center [1034, 376] width 623 height 494
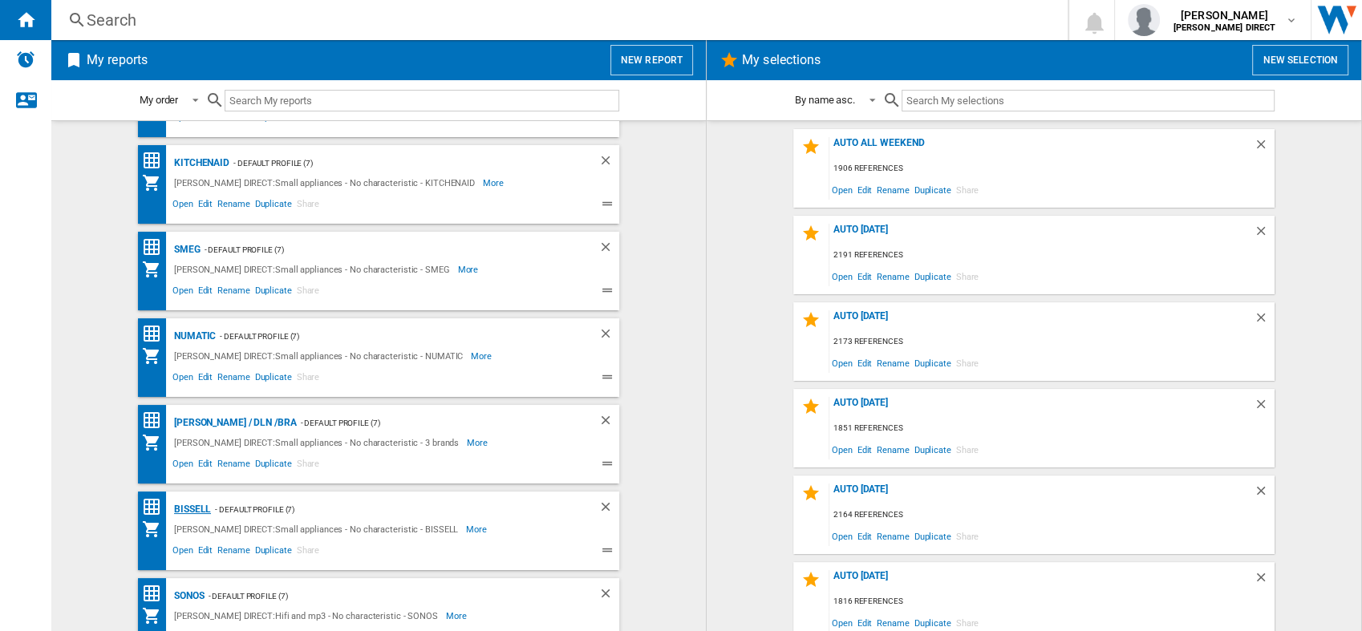
scroll to position [789, 0]
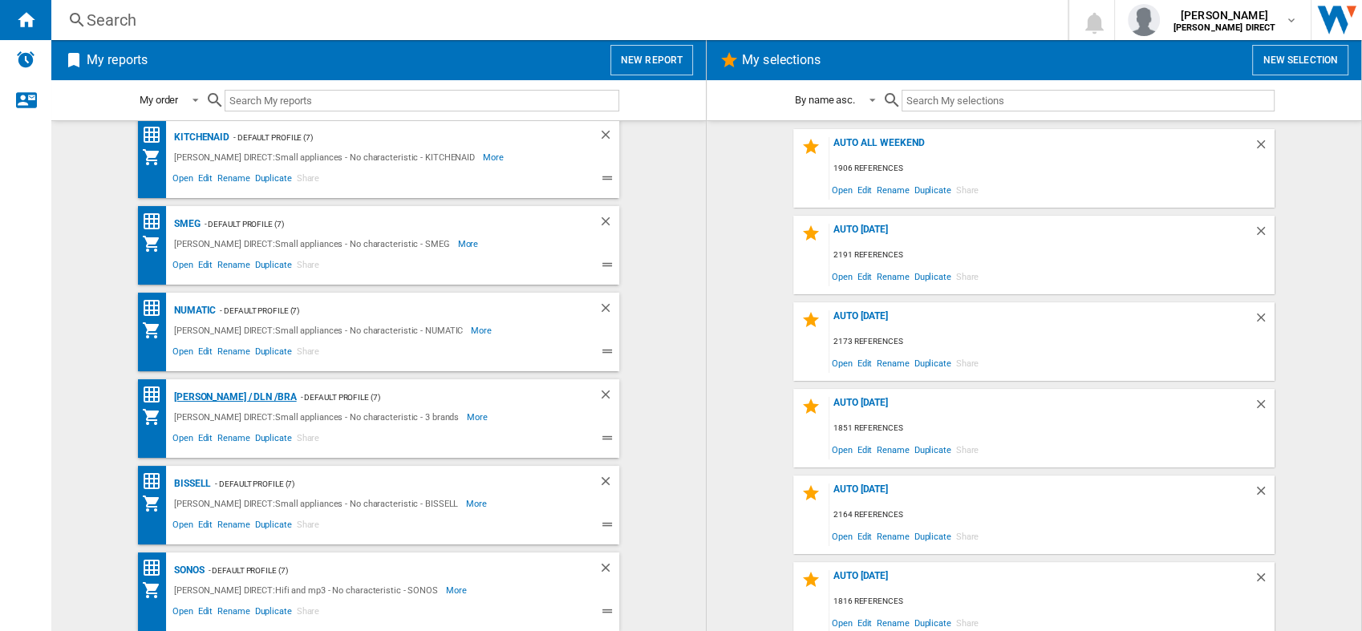
click at [205, 400] on div "[PERSON_NAME] / DLN /BRA" at bounding box center [233, 398] width 127 height 20
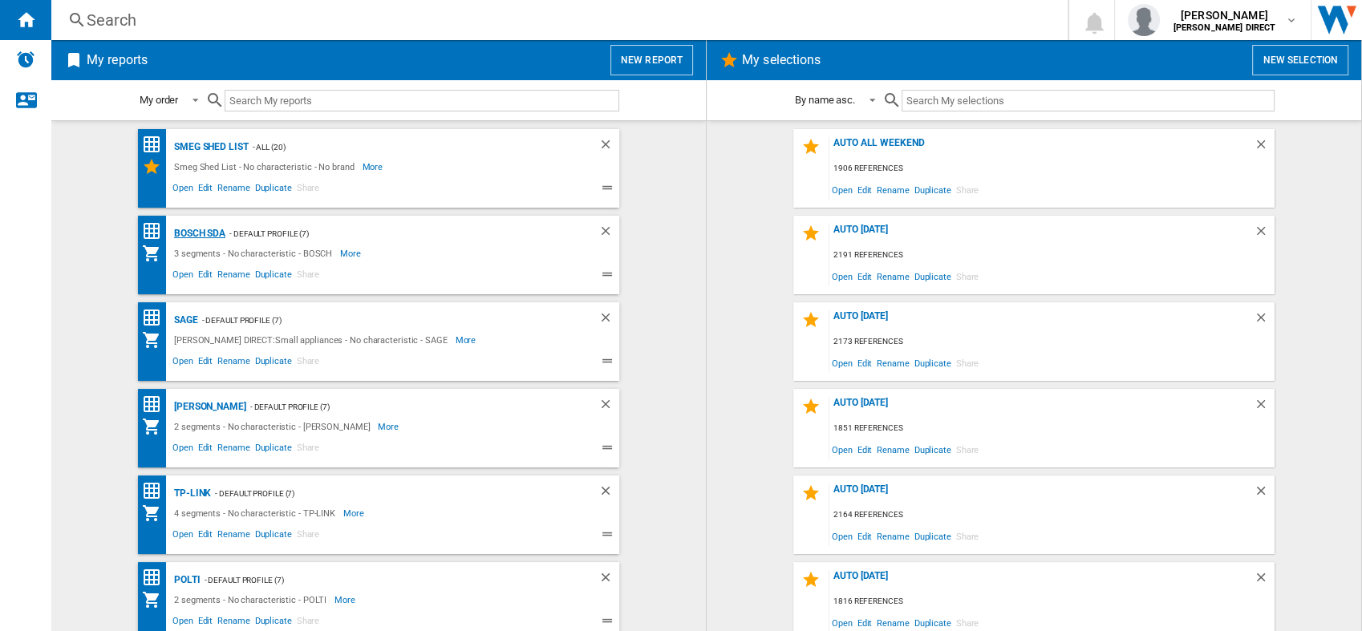
click at [191, 237] on div "BOSCH SDA" at bounding box center [197, 234] width 55 height 20
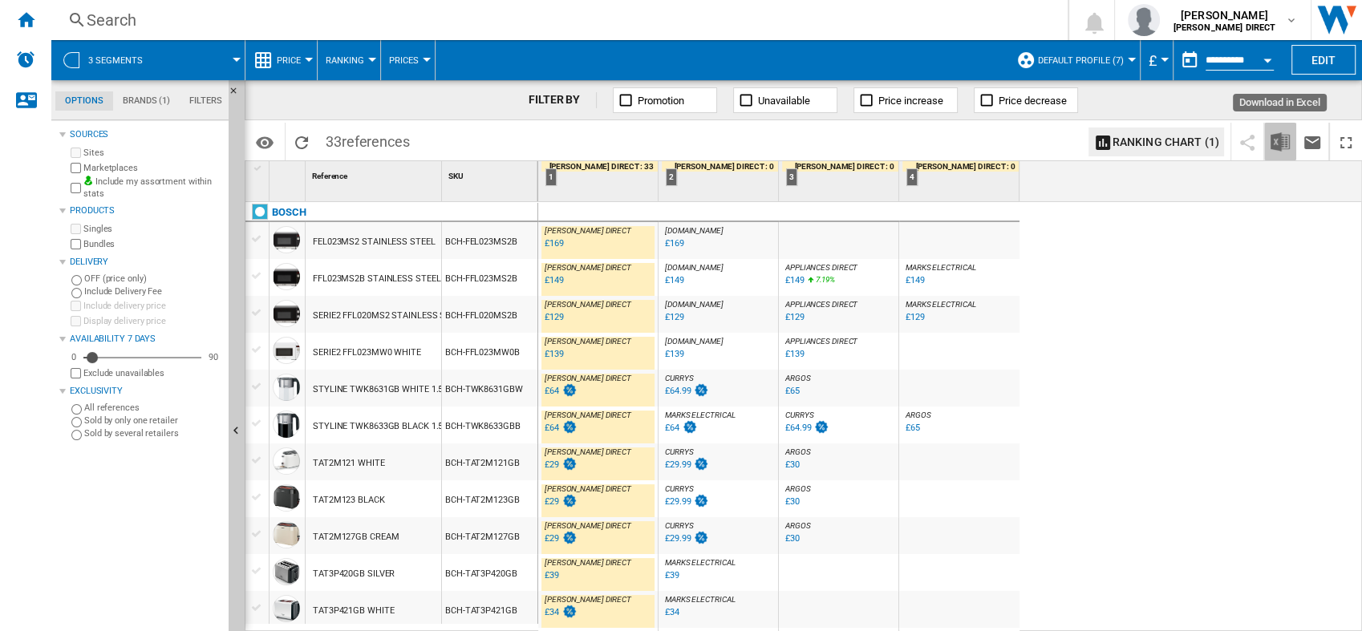
click at [1272, 148] on img "Download in Excel" at bounding box center [1280, 141] width 19 height 19
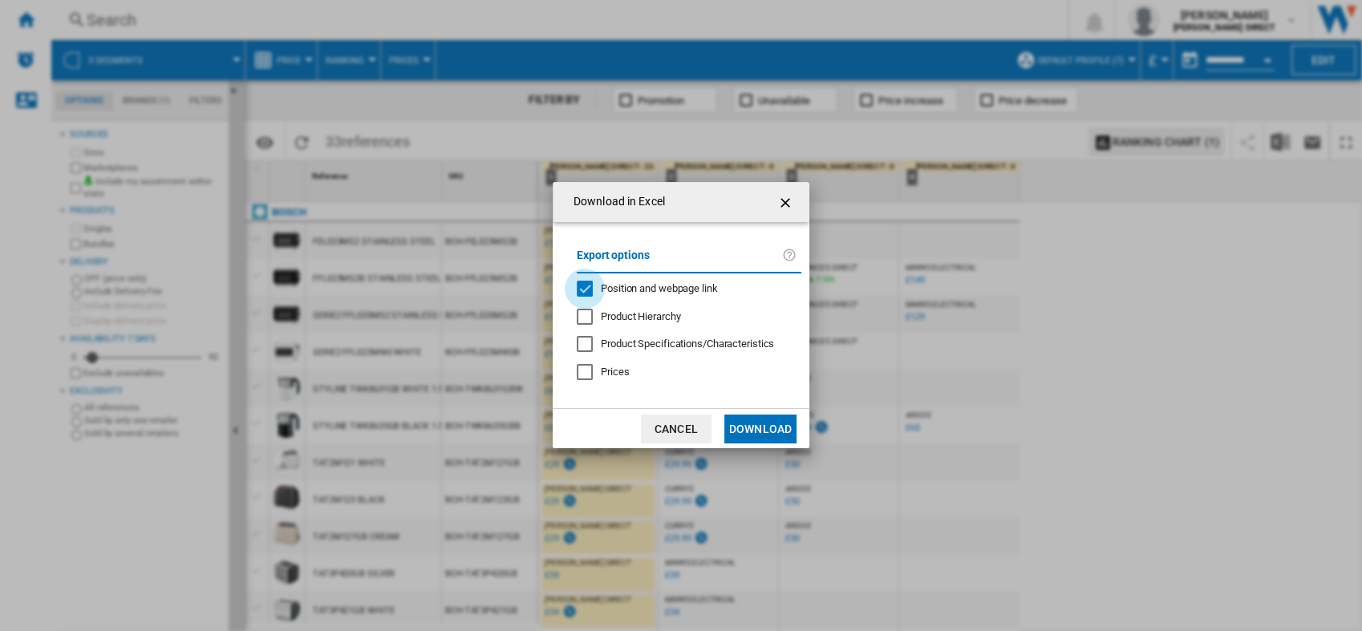
click at [589, 281] on div "Position and webpage link" at bounding box center [585, 289] width 16 height 16
click at [785, 205] on ng-md-icon "getI18NText('BUTTONS.CLOSE_DIALOG')" at bounding box center [786, 202] width 19 height 19
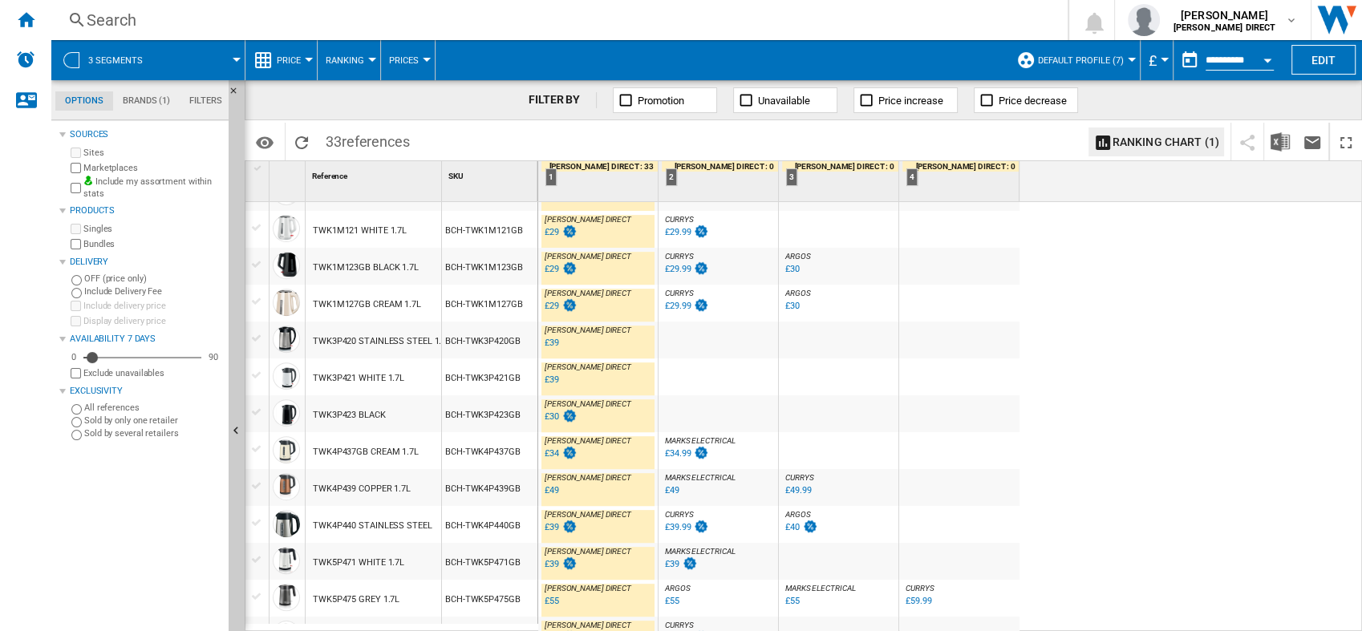
scroll to position [807, 0]
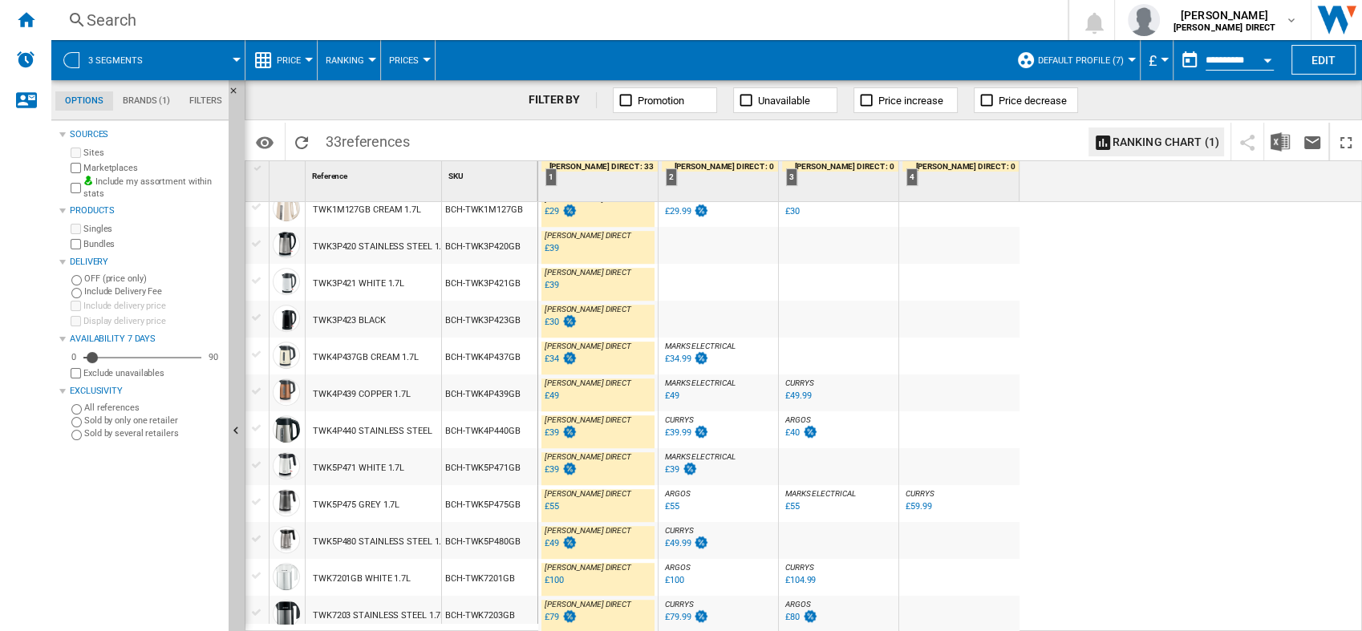
click at [323, 60] on md-menu "Ranking Matrix Ranking" at bounding box center [349, 60] width 63 height 40
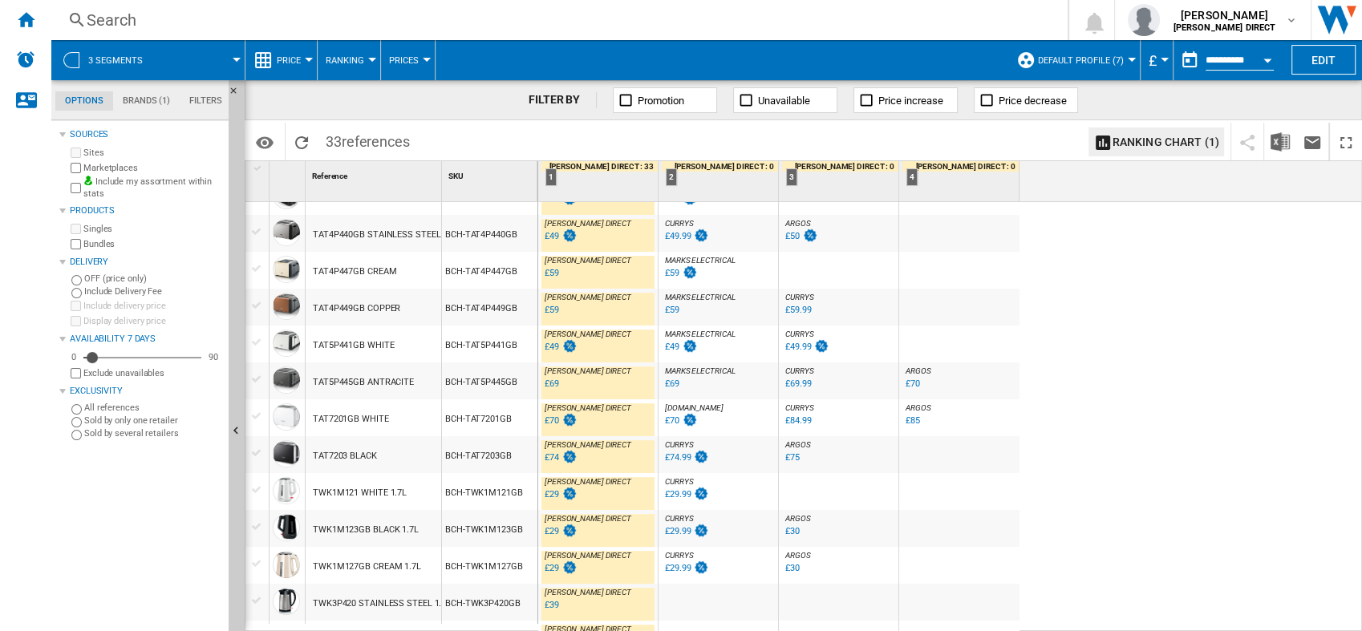
scroll to position [5, 0]
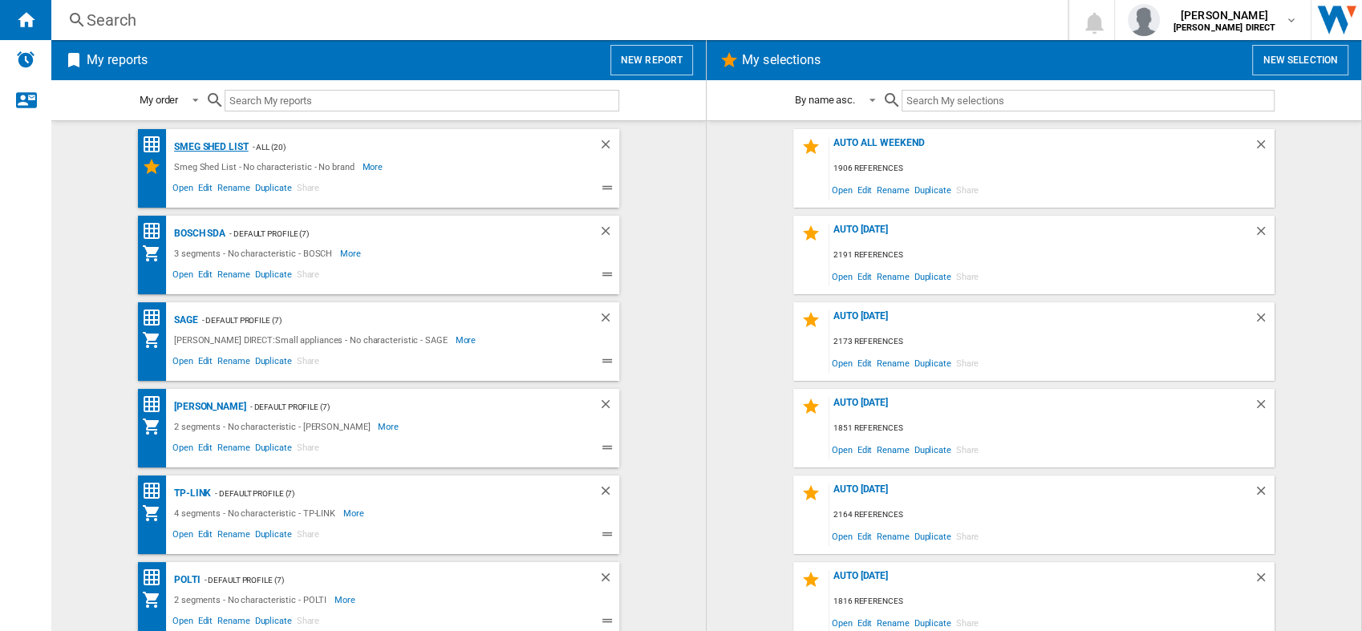
click at [230, 148] on div "Smeg Shed List" at bounding box center [209, 147] width 79 height 20
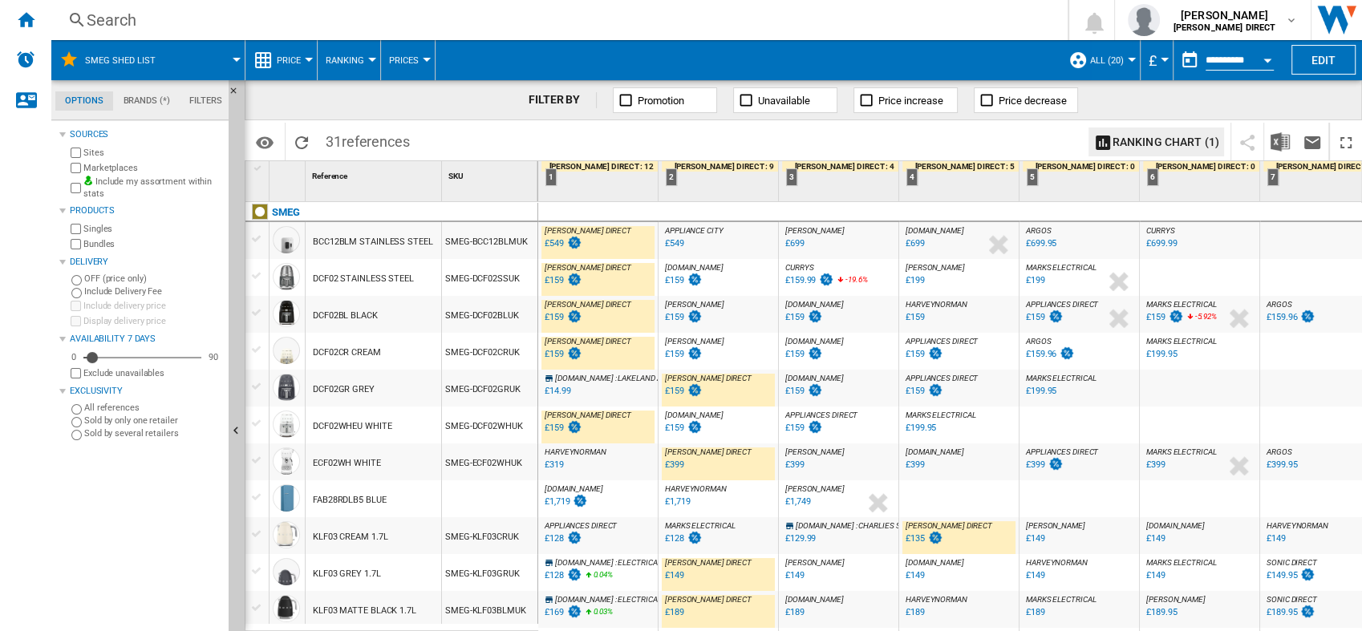
scroll to position [89, 0]
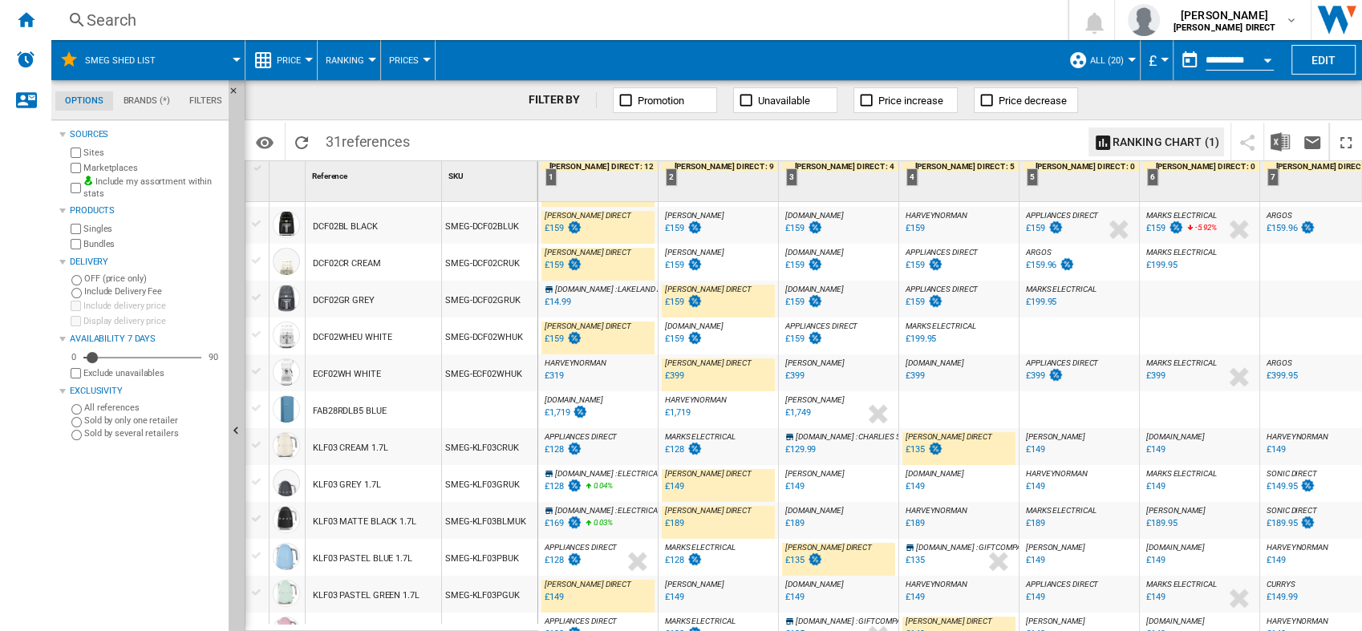
click at [915, 456] on div "£135" at bounding box center [923, 450] width 40 height 16
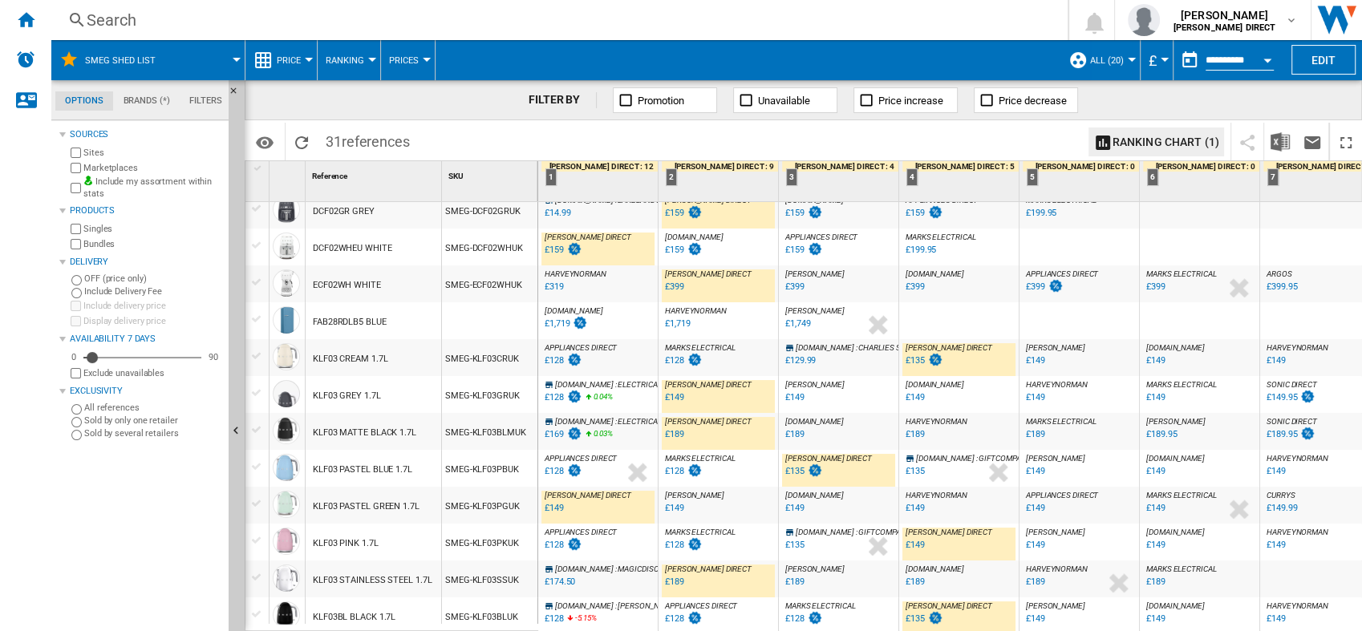
scroll to position [267, 0]
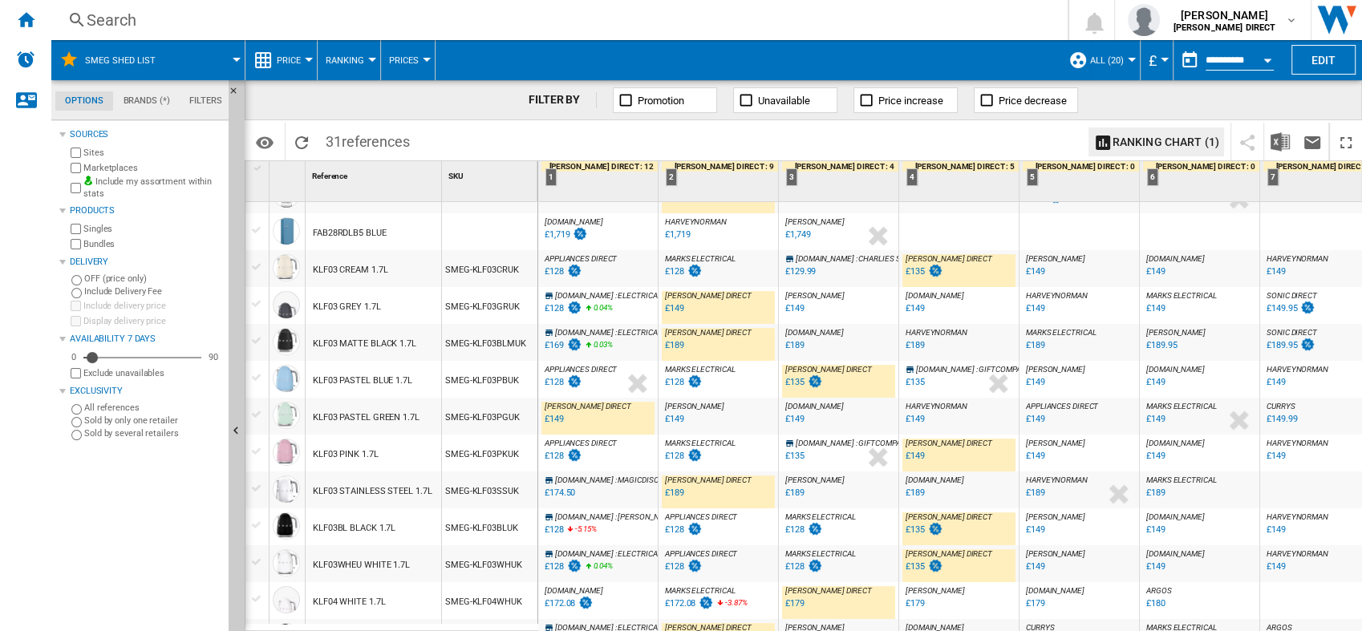
click at [801, 384] on div "£135" at bounding box center [794, 382] width 19 height 10
drag, startPoint x: 915, startPoint y: 456, endPoint x: 834, endPoint y: 40, distance: 423.4
click at [915, 456] on div "£149" at bounding box center [915, 456] width 19 height 10
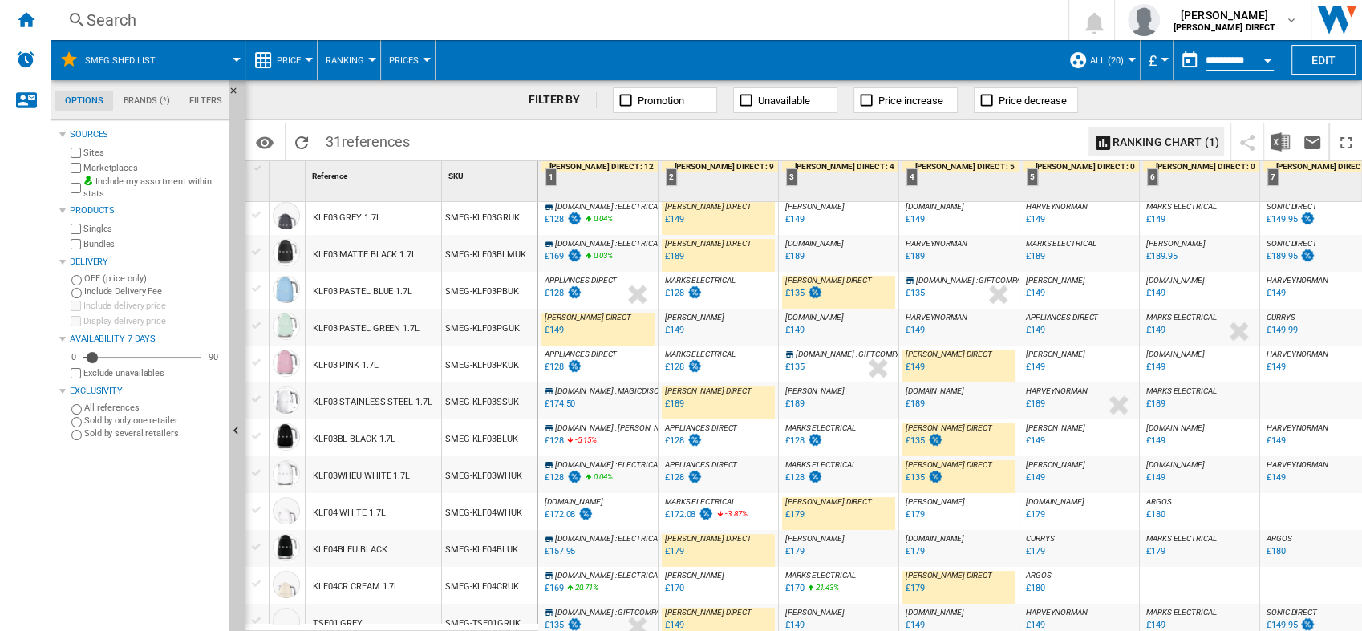
click at [923, 437] on div "£135" at bounding box center [923, 441] width 40 height 16
click at [915, 479] on div "£135" at bounding box center [915, 478] width 19 height 10
click at [792, 519] on div "£179" at bounding box center [794, 514] width 19 height 10
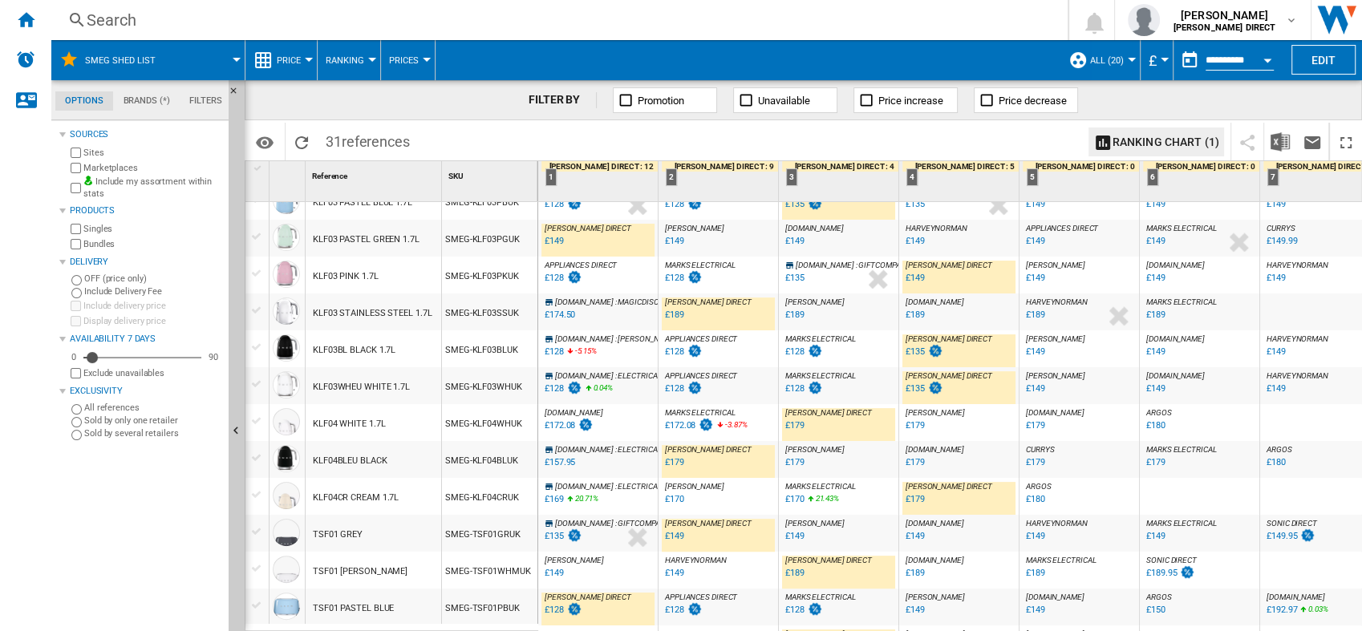
click at [912, 501] on div "£179" at bounding box center [915, 499] width 19 height 10
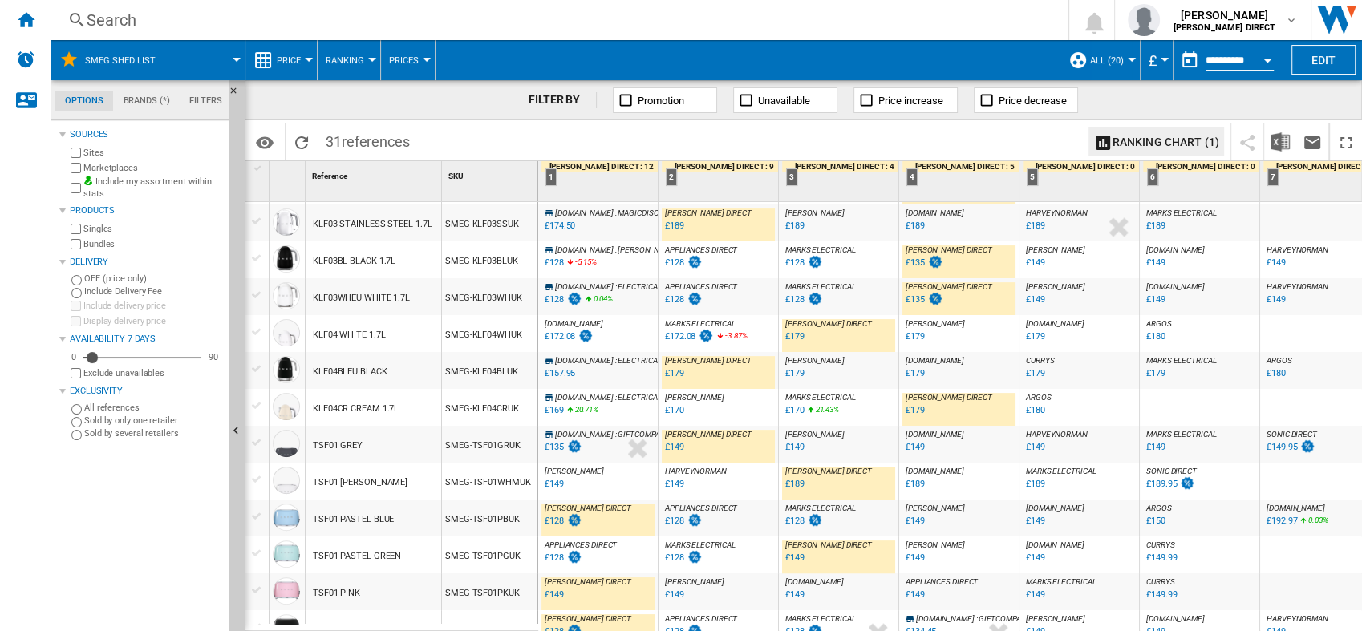
click at [555, 443] on div "£135" at bounding box center [554, 447] width 19 height 10
drag, startPoint x: 680, startPoint y: 443, endPoint x: 709, endPoint y: 388, distance: 62.8
click at [680, 443] on div "£149" at bounding box center [674, 447] width 19 height 10
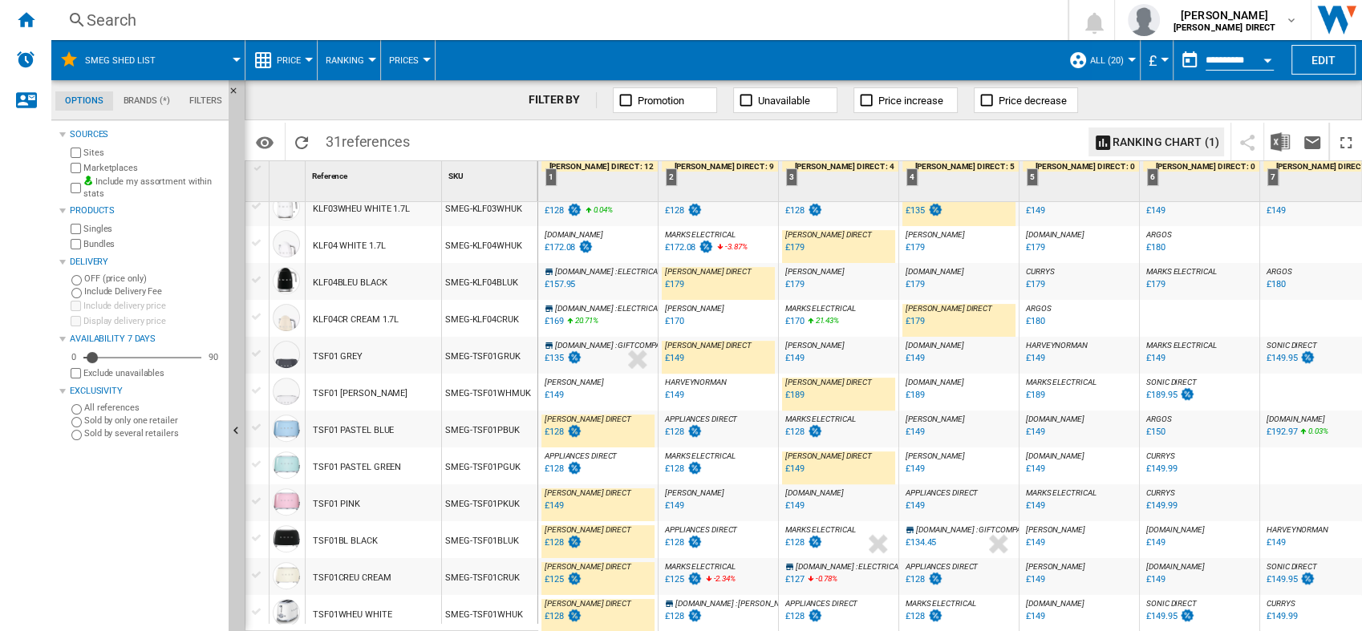
click at [797, 464] on div "£149" at bounding box center [794, 469] width 19 height 10
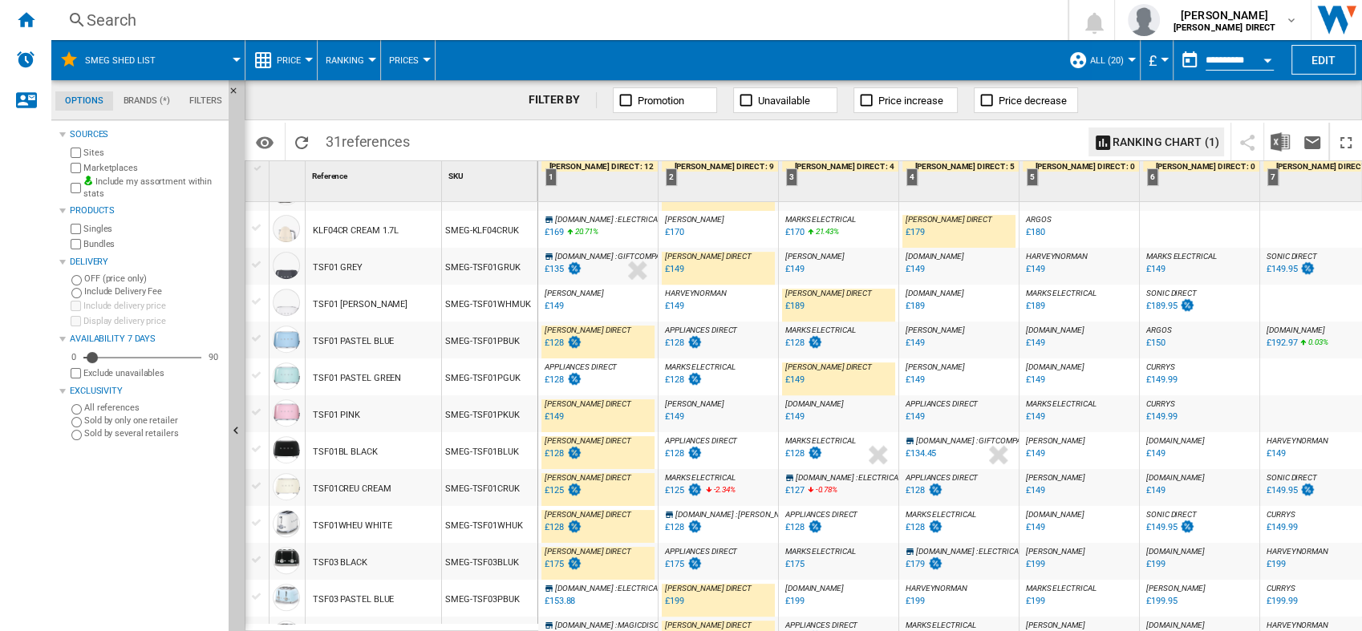
click at [668, 493] on div "£125" at bounding box center [674, 490] width 19 height 10
click at [668, 490] on div "£125" at bounding box center [674, 490] width 19 height 10
click at [911, 490] on div "£128" at bounding box center [915, 490] width 19 height 10
click at [552, 493] on div "£125" at bounding box center [554, 490] width 19 height 10
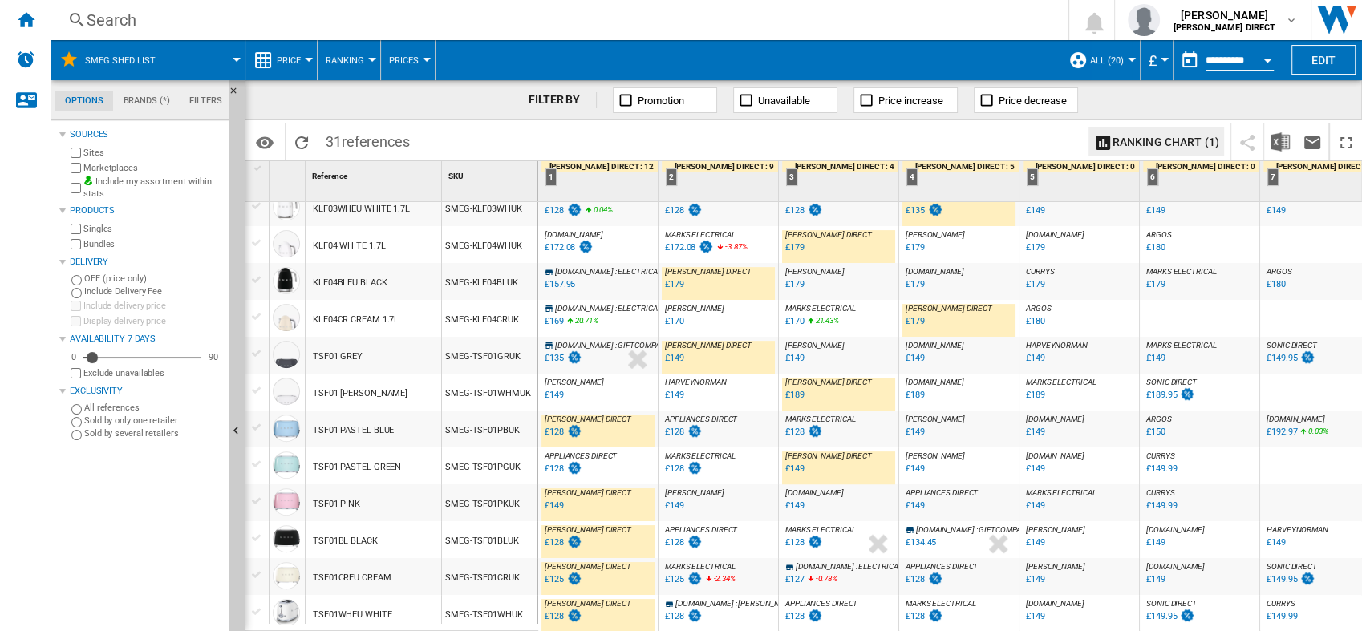
scroll to position [741, 0]
